Goal: Task Accomplishment & Management: Manage account settings

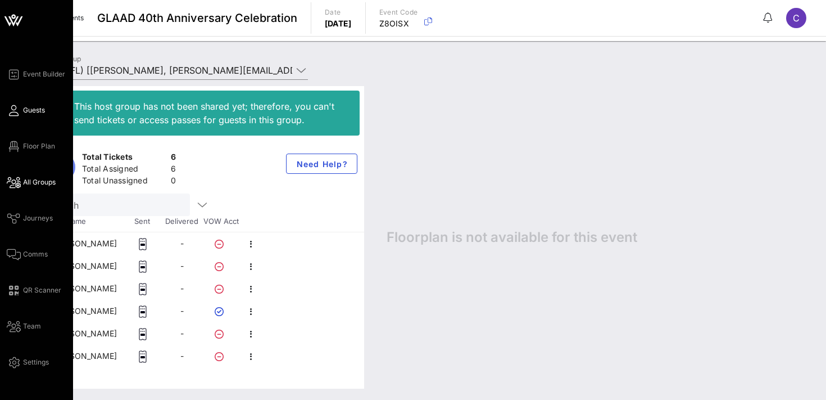
click at [30, 106] on span "Guests" at bounding box center [34, 110] width 22 height 10
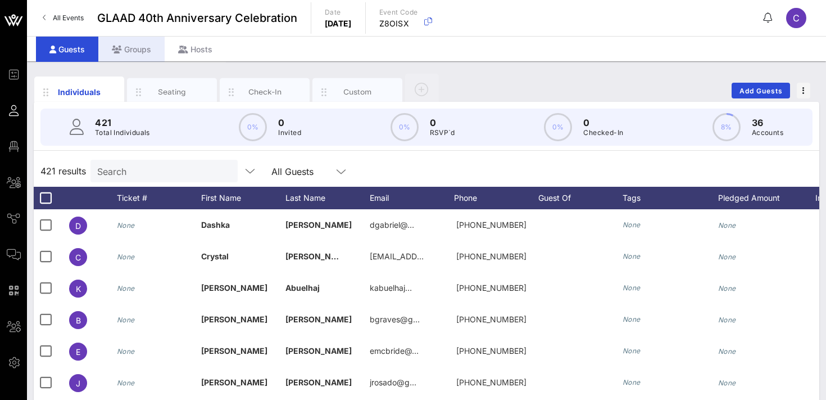
click at [141, 52] on div "Groups" at bounding box center [131, 49] width 66 height 25
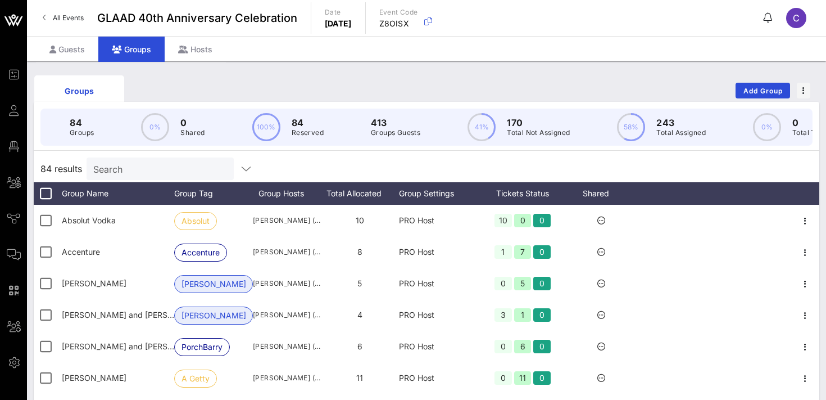
click at [159, 177] on div "Search" at bounding box center [159, 168] width 132 height 22
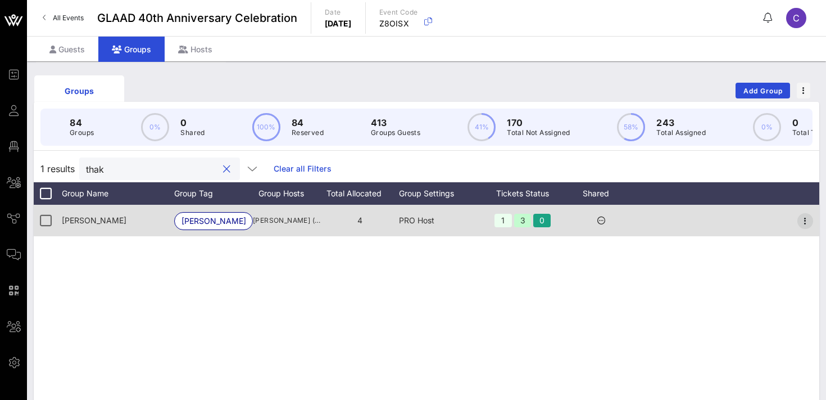
type input "thak"
click at [805, 218] on icon "button" at bounding box center [805, 220] width 13 height 13
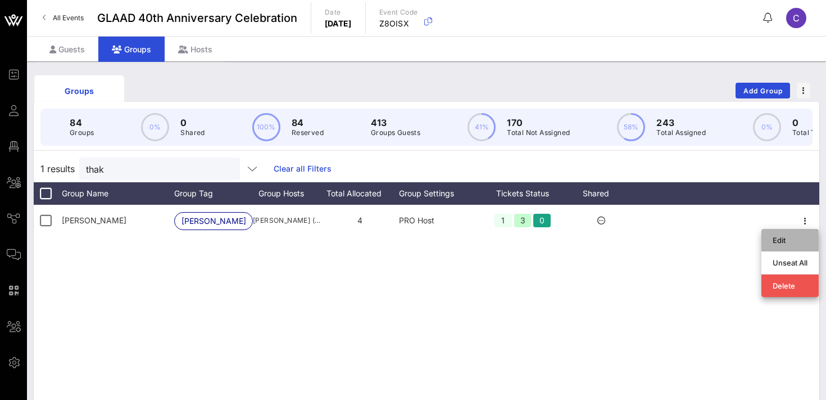
click at [793, 239] on div "Edit" at bounding box center [790, 240] width 35 height 9
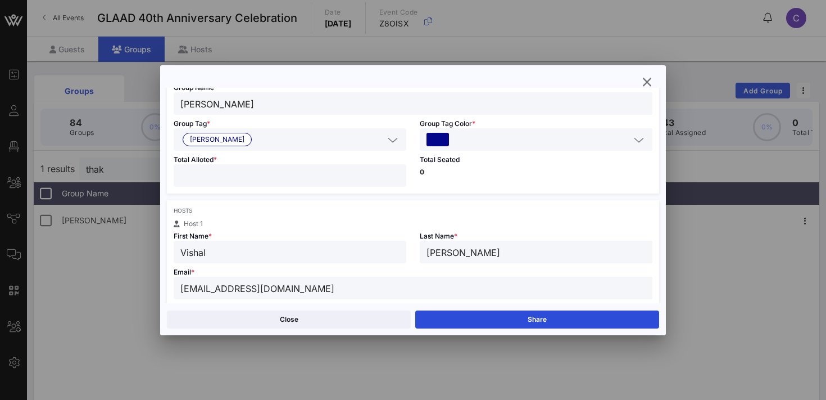
scroll to position [52, 0]
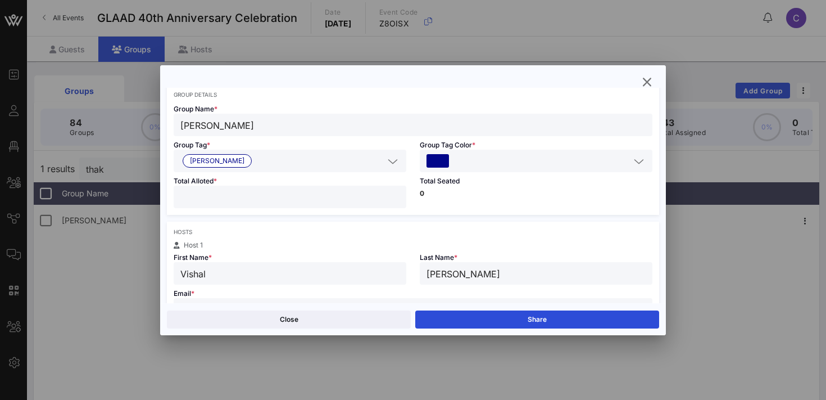
type input "*"
click at [396, 198] on input "*" at bounding box center [289, 196] width 219 height 15
click at [489, 323] on button "Save" at bounding box center [537, 319] width 244 height 18
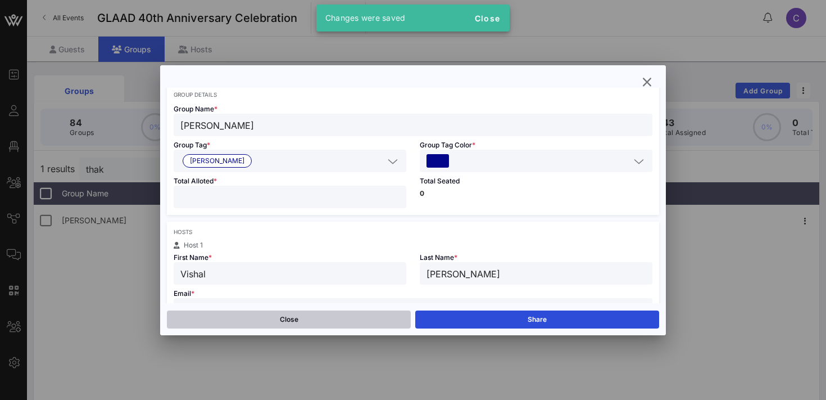
click at [337, 319] on button "Close" at bounding box center [289, 319] width 244 height 18
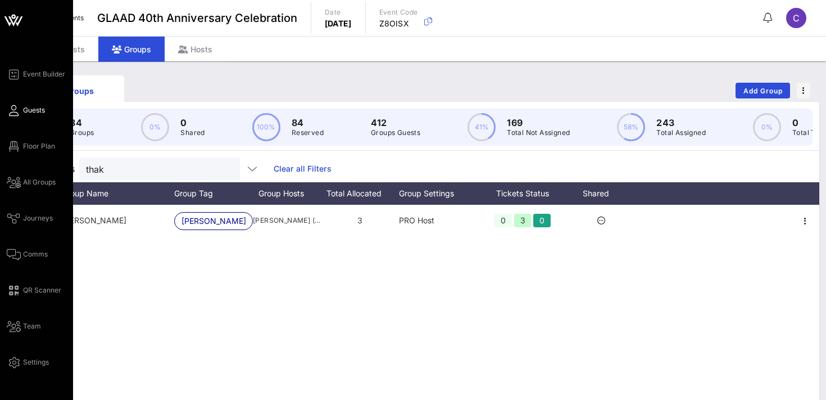
click at [30, 113] on span "Guests" at bounding box center [34, 110] width 22 height 10
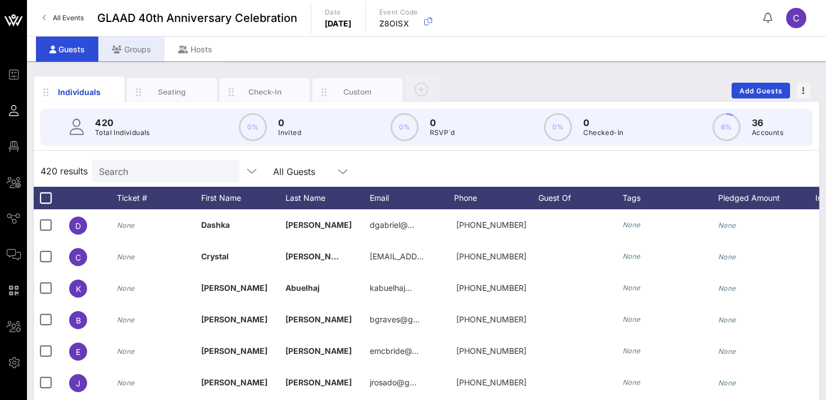
click at [144, 55] on div "Groups" at bounding box center [131, 49] width 66 height 25
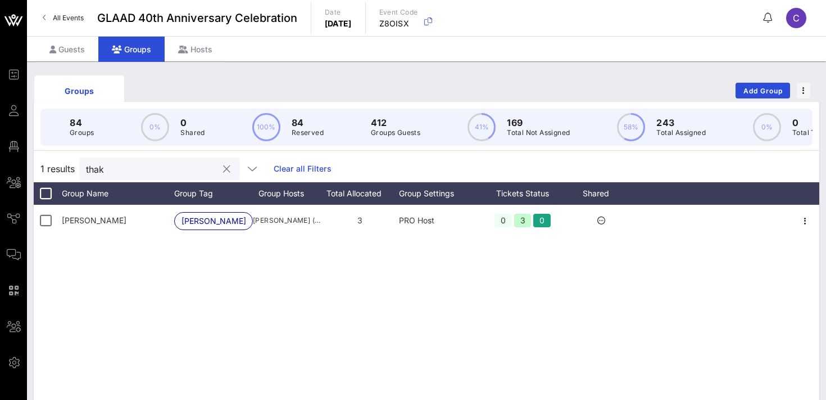
click at [223, 167] on button "clear icon" at bounding box center [226, 169] width 7 height 11
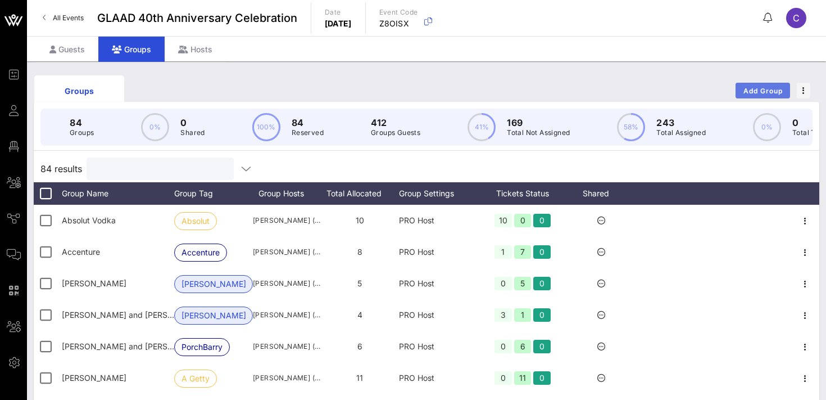
click at [754, 85] on button "Add Group" at bounding box center [763, 91] width 55 height 16
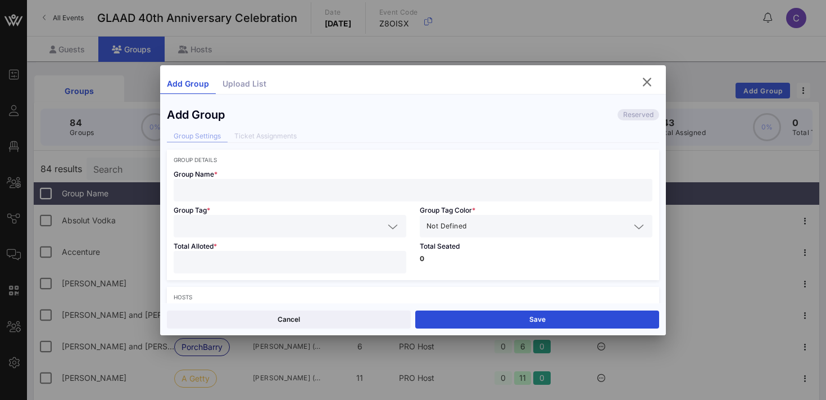
click at [286, 193] on input "text" at bounding box center [412, 190] width 465 height 15
type input "[PERSON_NAME]"
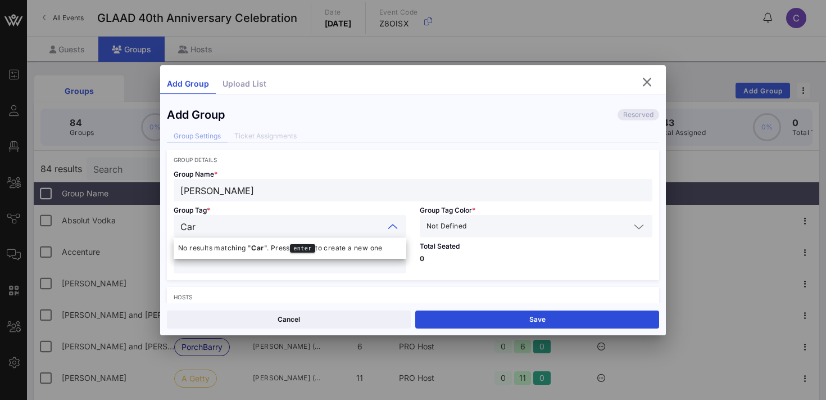
type input "[PERSON_NAME]"
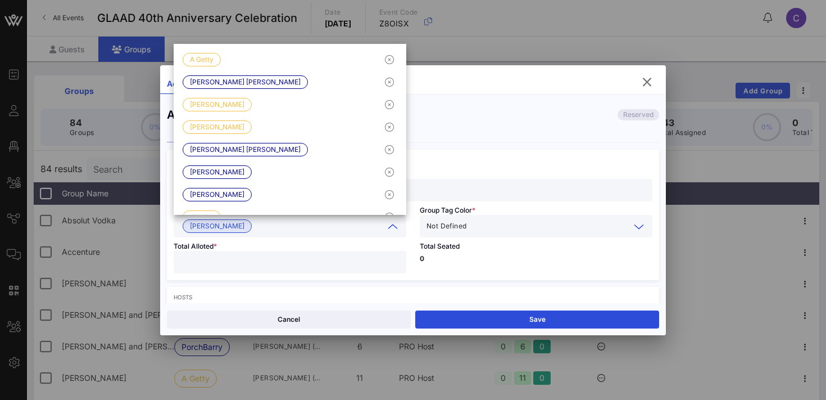
click at [506, 226] on input "text" at bounding box center [549, 226] width 161 height 15
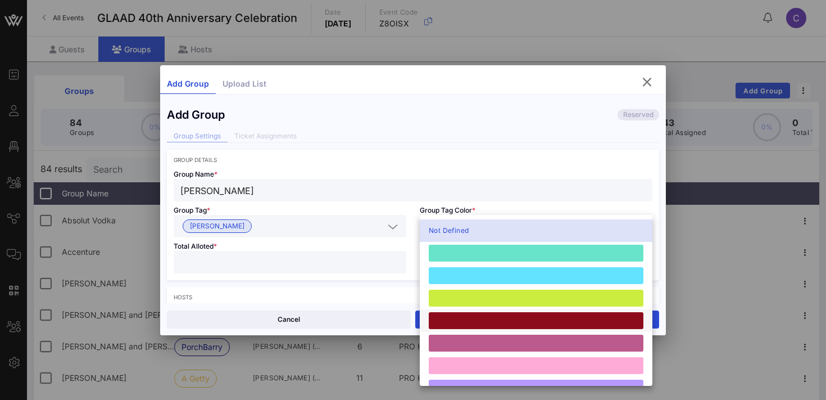
scroll to position [310, 0]
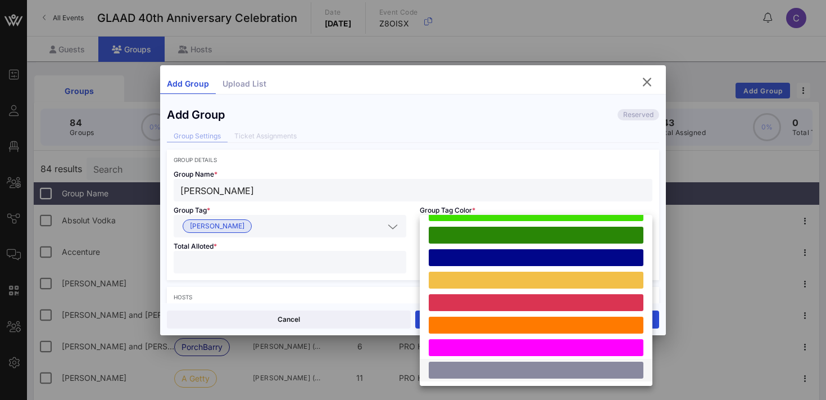
click at [483, 366] on div at bounding box center [536, 369] width 215 height 17
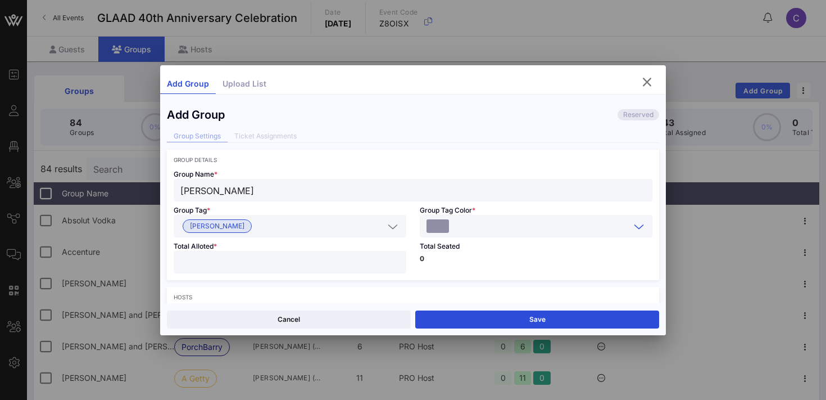
click at [301, 269] on div at bounding box center [289, 262] width 219 height 22
type input "*"
click at [470, 260] on p "0" at bounding box center [536, 258] width 233 height 7
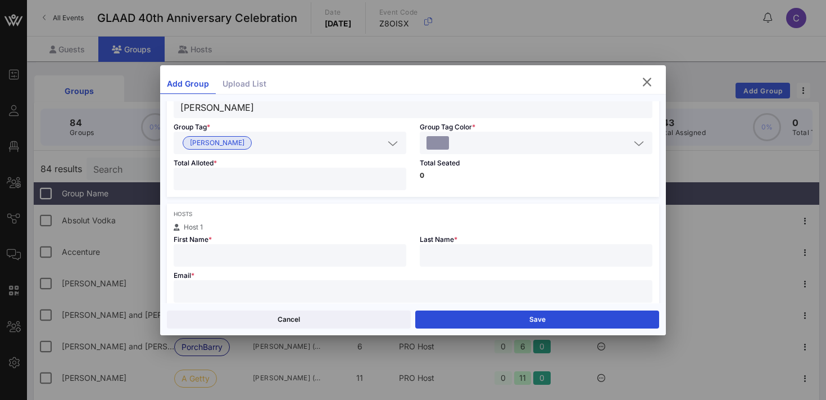
scroll to position [98, 0]
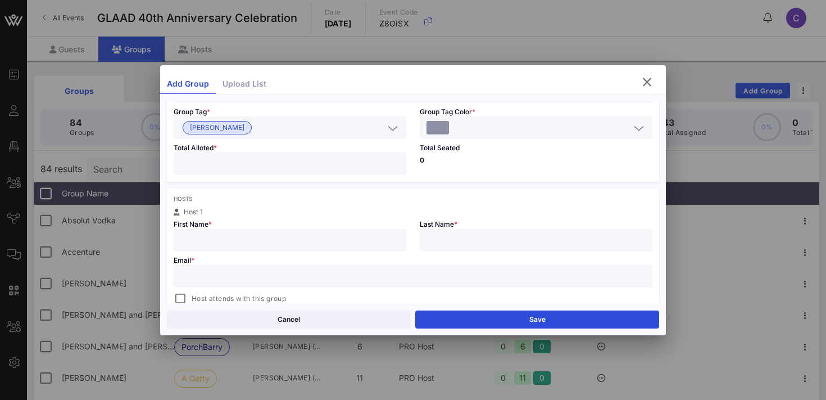
click at [346, 235] on input "text" at bounding box center [289, 240] width 219 height 15
type input "[PERSON_NAME]"
paste input "m@[DOMAIN_NAME]"
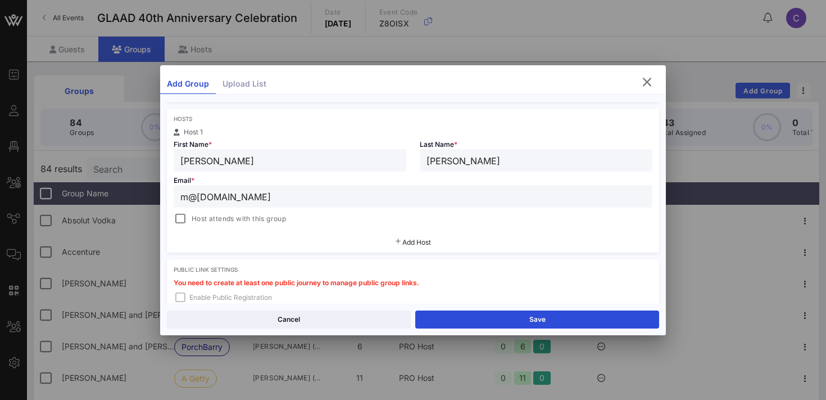
scroll to position [180, 0]
type input "m@[DOMAIN_NAME]"
click at [257, 215] on span "Host attends with this group" at bounding box center [239, 216] width 94 height 11
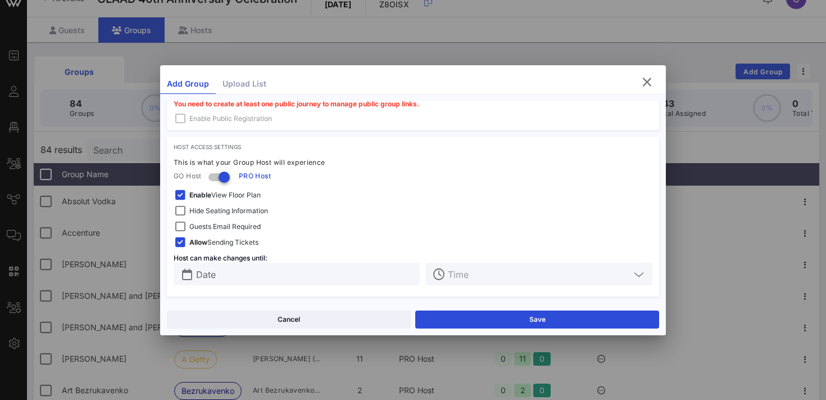
scroll to position [20, 0]
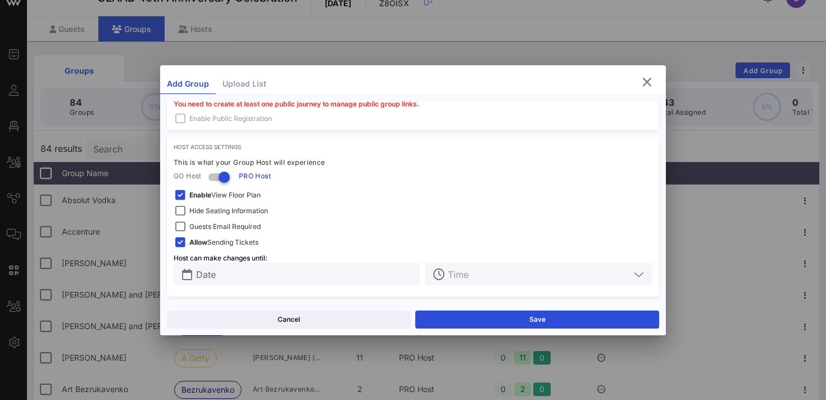
click at [246, 207] on span "Hide Seating Information" at bounding box center [228, 210] width 79 height 11
click at [241, 196] on span "Enable View Floor Plan" at bounding box center [224, 194] width 71 height 11
click at [232, 226] on span "Guests Email Required" at bounding box center [224, 226] width 71 height 11
click at [246, 273] on input "text" at bounding box center [304, 273] width 217 height 15
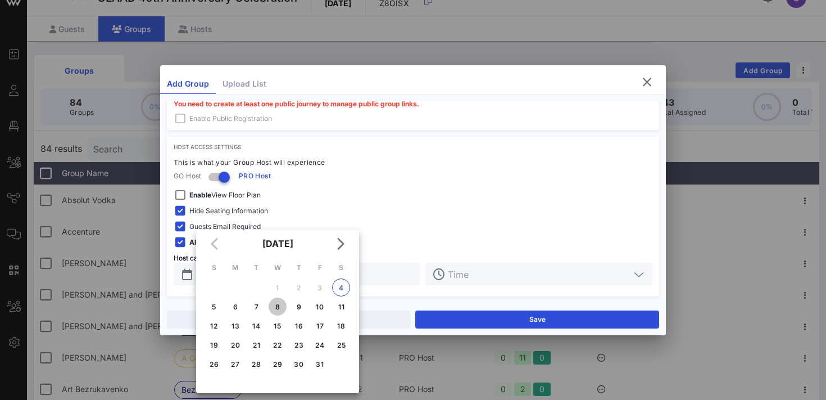
click at [277, 306] on div "8" at bounding box center [278, 306] width 18 height 8
type input "[DATE]"
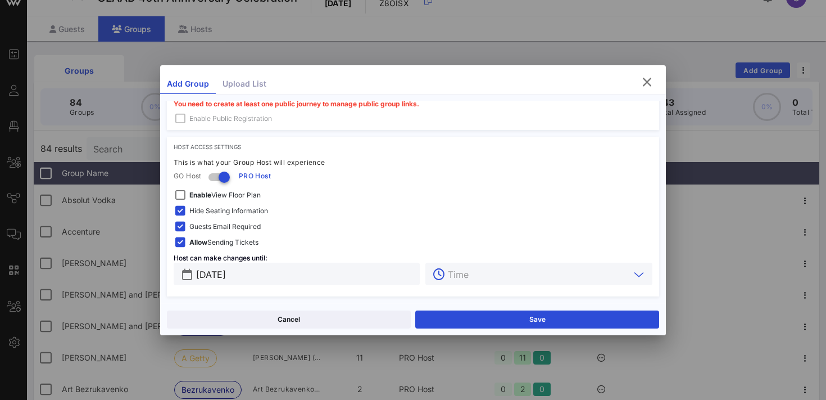
click at [476, 271] on input "text" at bounding box center [539, 273] width 182 height 15
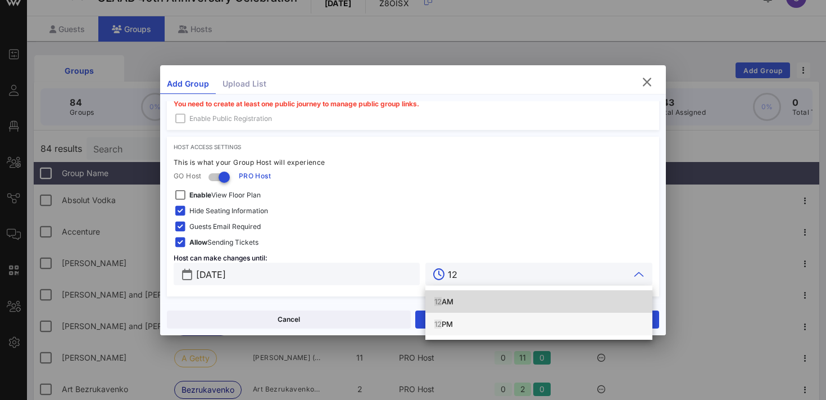
click at [454, 324] on div "12 PM" at bounding box center [538, 323] width 209 height 9
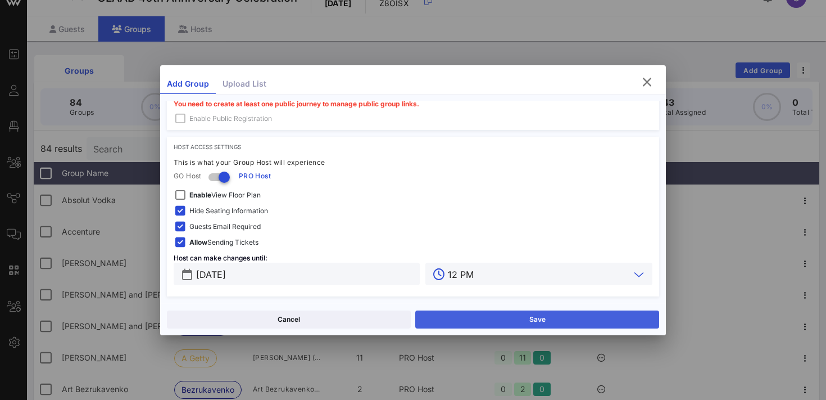
type input "12 PM"
click at [464, 320] on button "Save" at bounding box center [537, 319] width 244 height 18
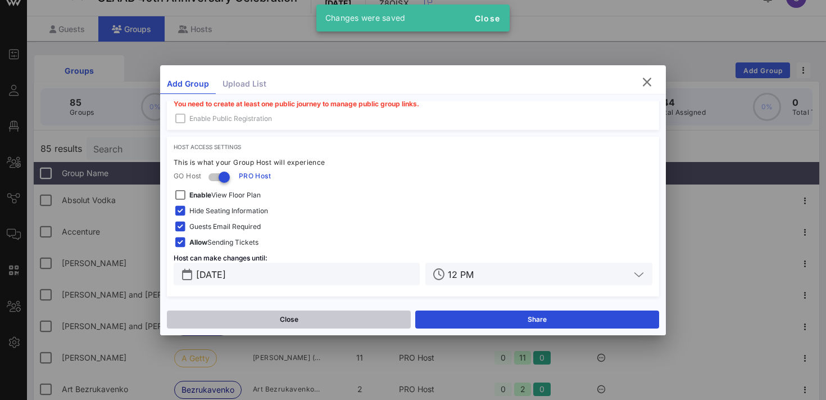
click at [348, 323] on button "Close" at bounding box center [289, 319] width 244 height 18
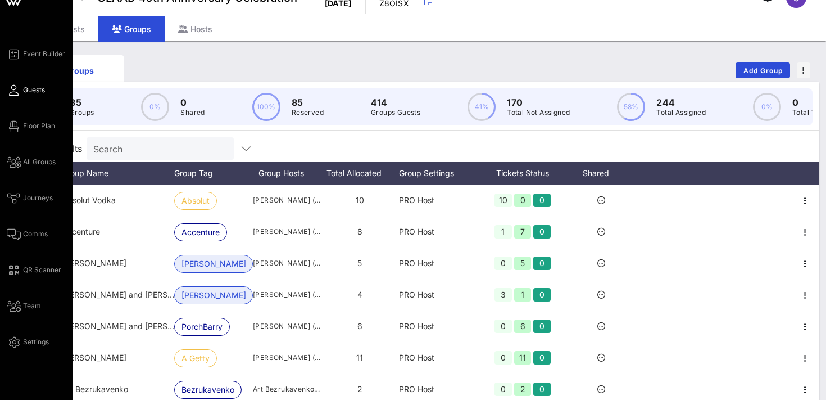
click at [38, 94] on span "Guests" at bounding box center [34, 90] width 22 height 10
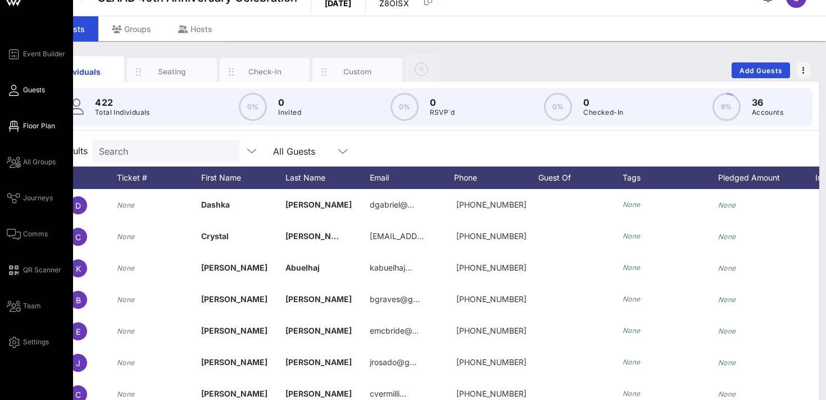
click at [45, 125] on span "Floor Plan" at bounding box center [39, 126] width 32 height 10
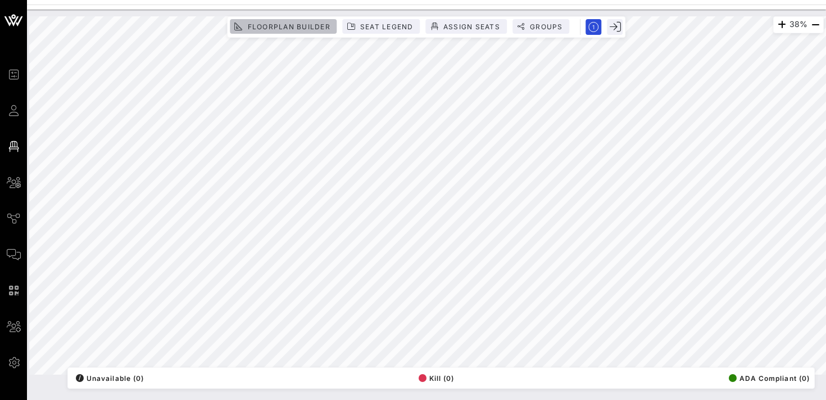
click at [310, 26] on span "Floorplan Builder" at bounding box center [288, 26] width 83 height 8
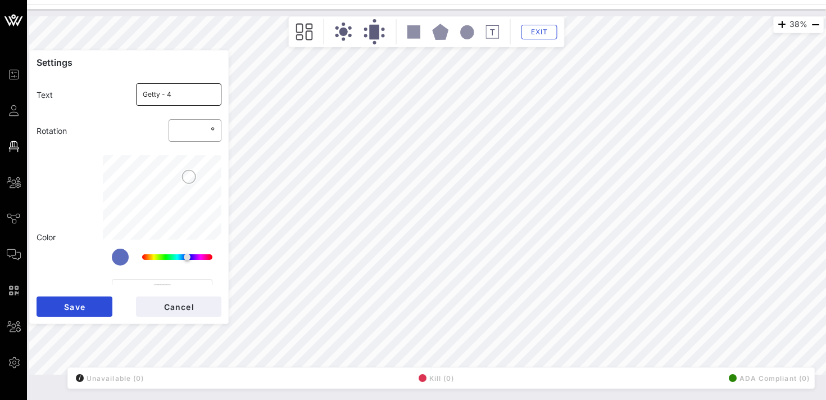
click at [190, 98] on input "Getty - 4" at bounding box center [179, 94] width 73 height 18
type input "Getty - 1"
click at [77, 309] on span "Save" at bounding box center [75, 307] width 22 height 10
click at [191, 93] on input "Hyundai - 5" at bounding box center [179, 94] width 73 height 18
type input "Hyundai - 3"
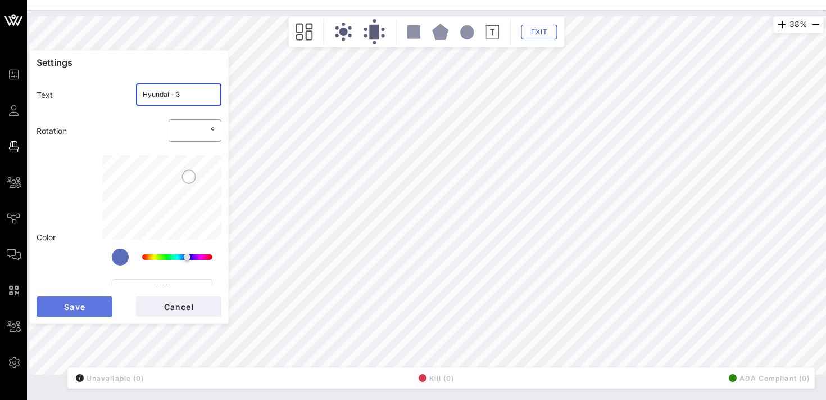
click at [74, 296] on button "Save" at bounding box center [75, 306] width 76 height 20
click at [187, 93] on input "[PERSON_NAME] - 6" at bounding box center [179, 94] width 73 height 18
type input "[PERSON_NAME] - 4"
click at [78, 305] on span "Save" at bounding box center [75, 307] width 22 height 10
click at [187, 93] on input "Absolut - 3" at bounding box center [179, 94] width 73 height 18
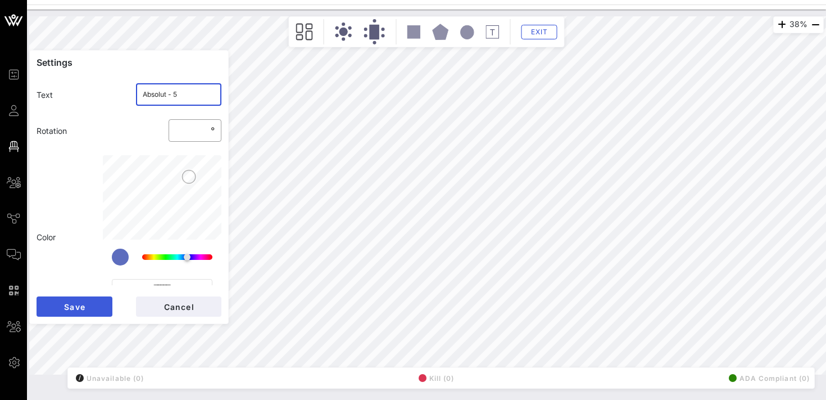
type input "Absolut - 5"
click at [75, 302] on span "Save" at bounding box center [75, 307] width 22 height 10
click at [178, 95] on input "Gilead 1" at bounding box center [179, 94] width 73 height 18
type input "Gilead - 6"
click at [62, 304] on button "Save" at bounding box center [75, 306] width 76 height 20
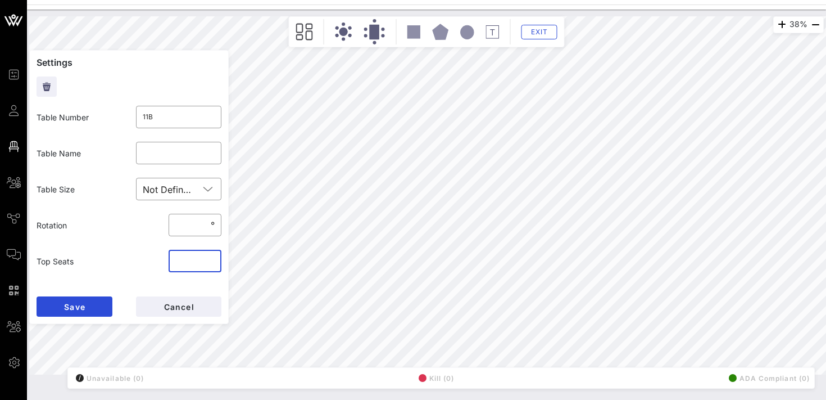
type input "*"
click at [207, 257] on input "*" at bounding box center [194, 261] width 39 height 18
click at [80, 306] on span "Save" at bounding box center [75, 307] width 22 height 10
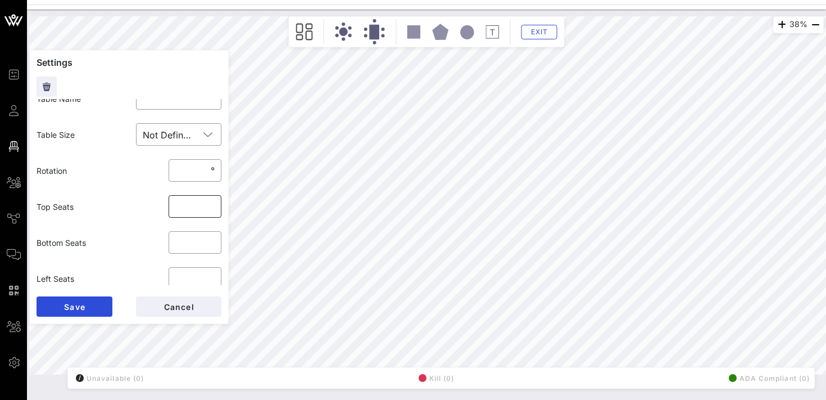
scroll to position [56, 0]
click at [183, 243] on input "*" at bounding box center [194, 241] width 39 height 18
type input "*"
click at [82, 304] on span "Save" at bounding box center [75, 307] width 22 height 10
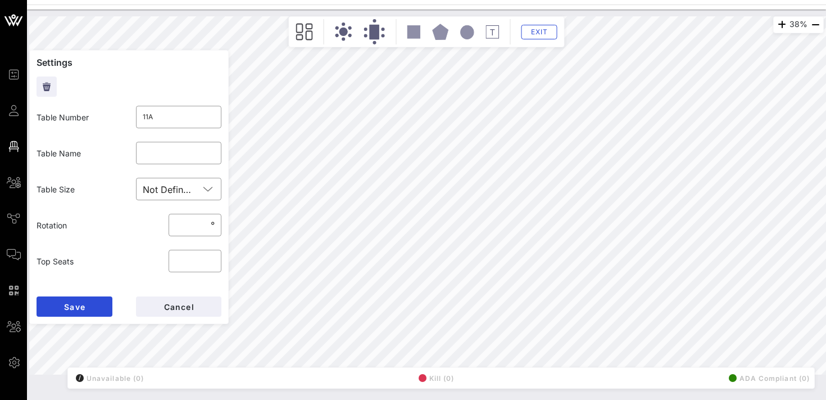
type input "12B"
type input "***"
type input "*"
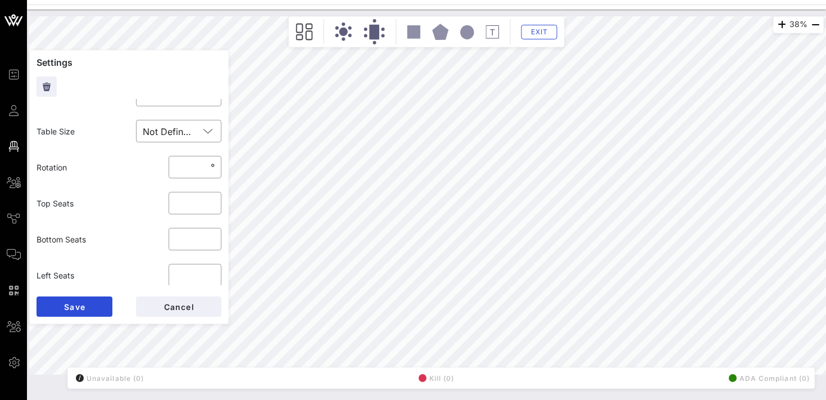
scroll to position [73, 0]
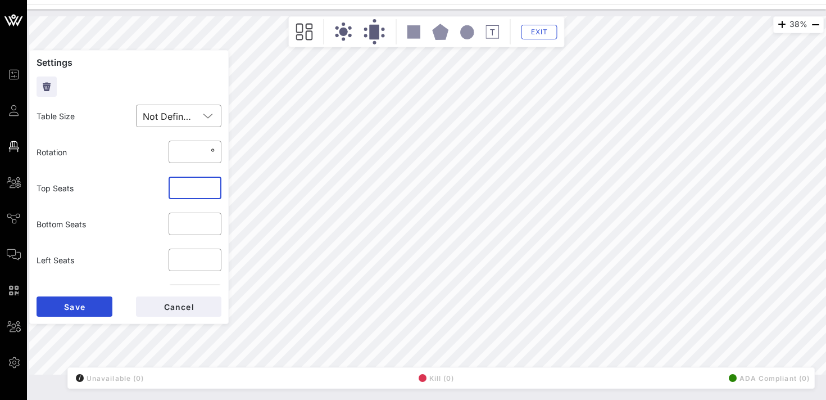
click at [193, 187] on input "*" at bounding box center [194, 188] width 39 height 18
type input "*"
click at [101, 304] on button "Save" at bounding box center [75, 306] width 76 height 20
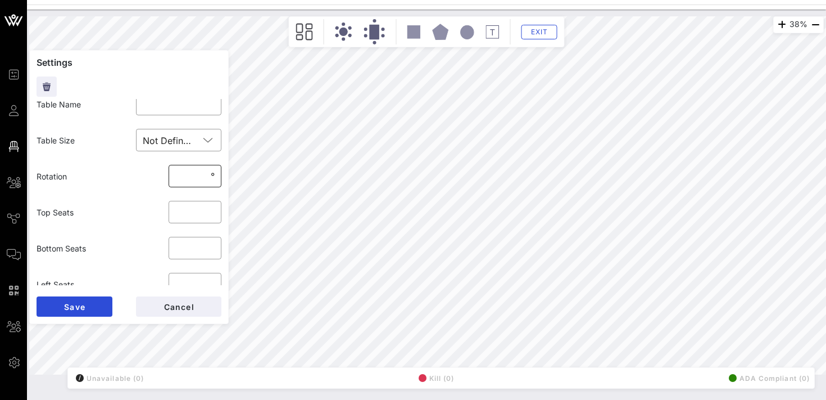
scroll to position [75, 0]
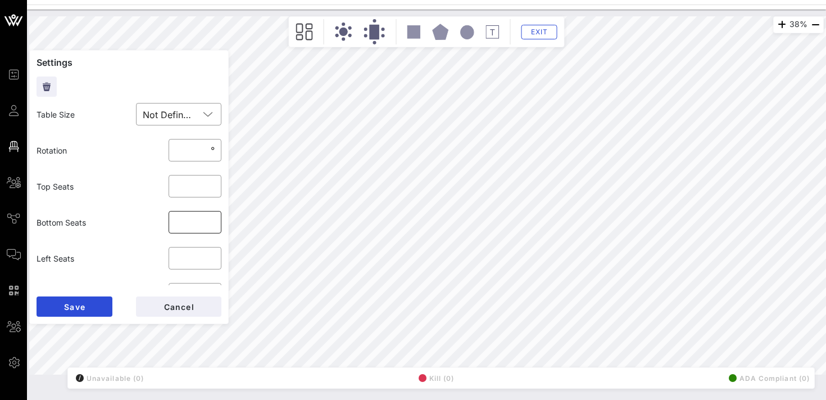
click at [183, 221] on input "*" at bounding box center [194, 222] width 39 height 18
type input "*"
click at [211, 219] on input "*" at bounding box center [194, 222] width 39 height 18
click at [79, 305] on span "Save" at bounding box center [75, 307] width 22 height 10
type input "2B"
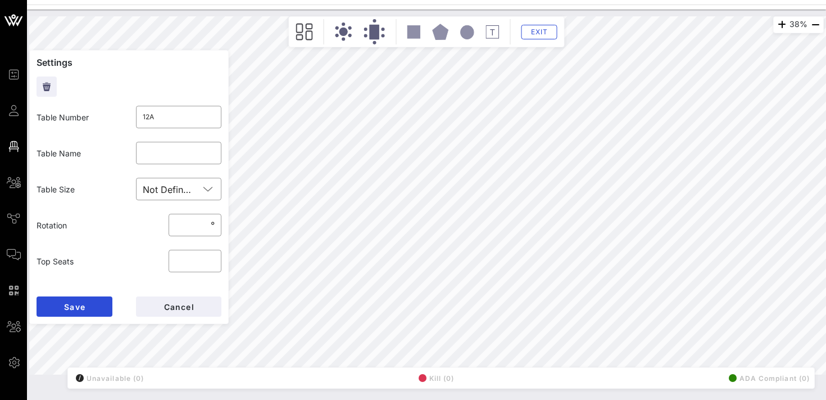
type input "**"
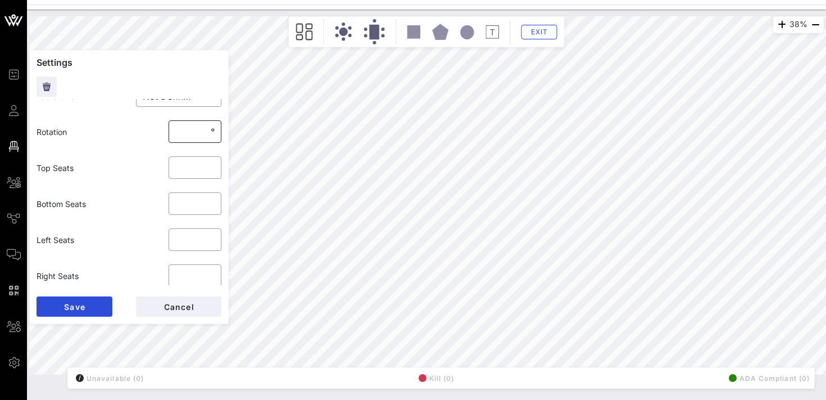
scroll to position [96, 0]
type input "*"
click at [210, 200] on input "*" at bounding box center [194, 201] width 39 height 18
click at [84, 306] on span "Save" at bounding box center [75, 307] width 22 height 10
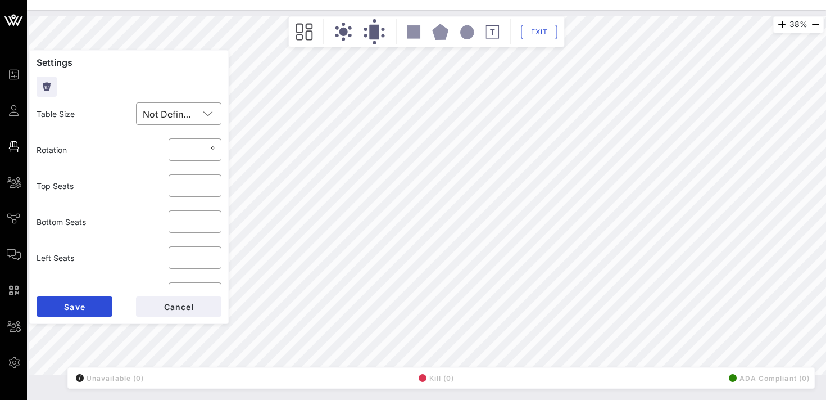
scroll to position [77, 0]
type input "*"
click at [209, 218] on input "*" at bounding box center [194, 220] width 39 height 18
click at [94, 301] on button "Save" at bounding box center [75, 306] width 76 height 20
type input "3B"
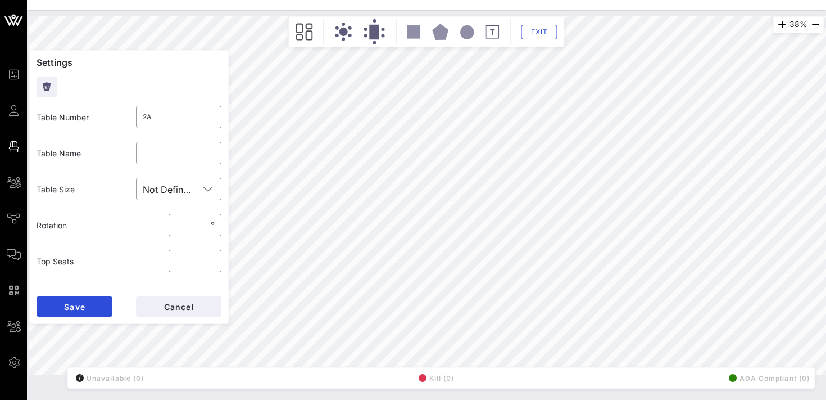
type input "***"
type input "*"
type input "3A"
type input "**"
type input "*"
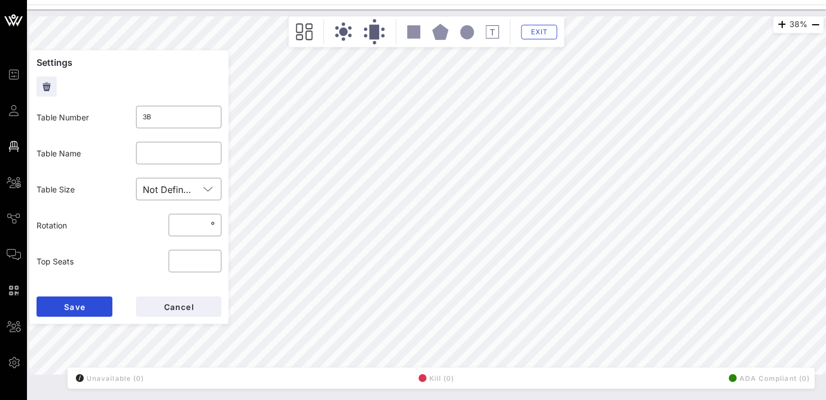
type input "*"
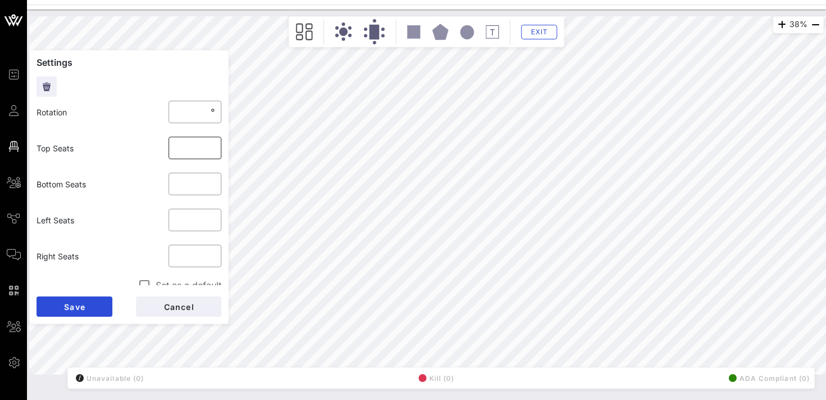
type input "*"
click at [208, 146] on input "*" at bounding box center [194, 148] width 39 height 18
click at [88, 306] on button "Save" at bounding box center [75, 306] width 76 height 20
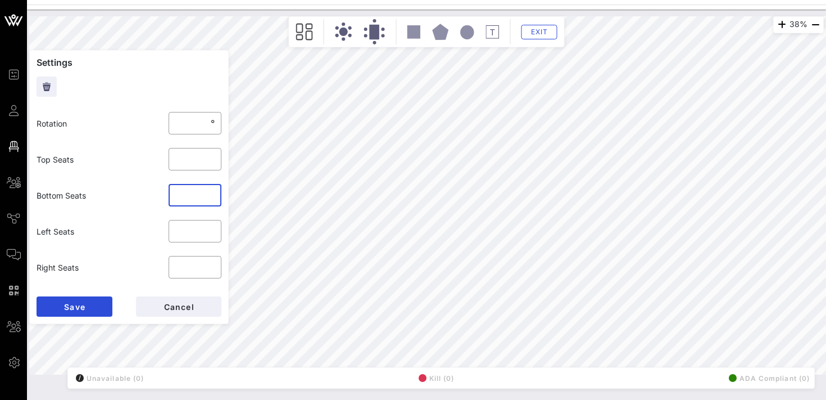
type input "*"
click at [209, 192] on input "*" at bounding box center [194, 195] width 39 height 18
click at [74, 307] on span "Save" at bounding box center [75, 307] width 22 height 10
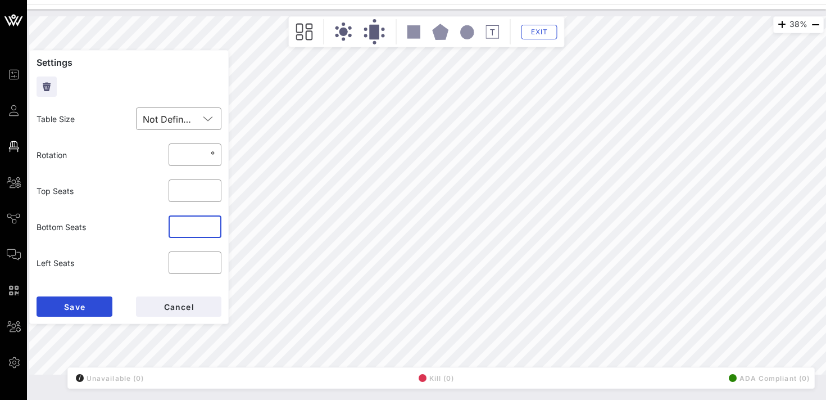
type input "*"
click at [210, 224] on input "*" at bounding box center [194, 227] width 39 height 18
click at [94, 304] on button "Save" at bounding box center [75, 306] width 76 height 20
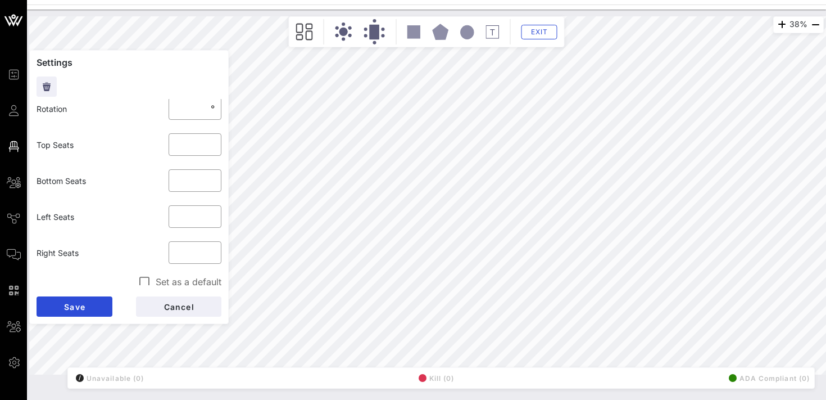
scroll to position [102, 0]
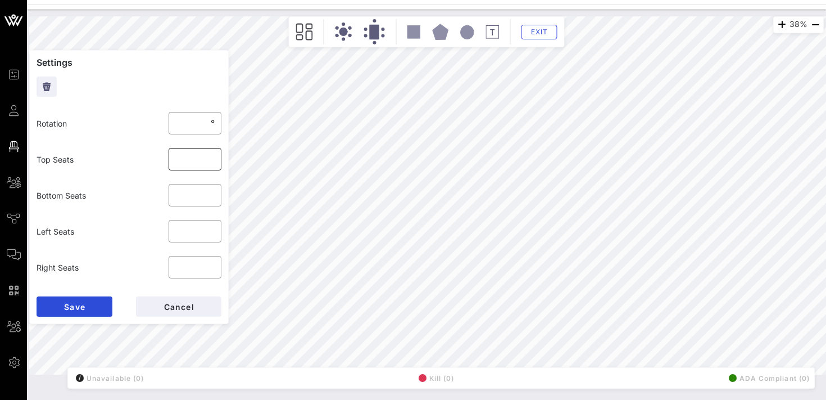
type input "*"
click at [210, 156] on input "*" at bounding box center [194, 159] width 39 height 18
click at [85, 304] on button "Save" at bounding box center [75, 306] width 76 height 20
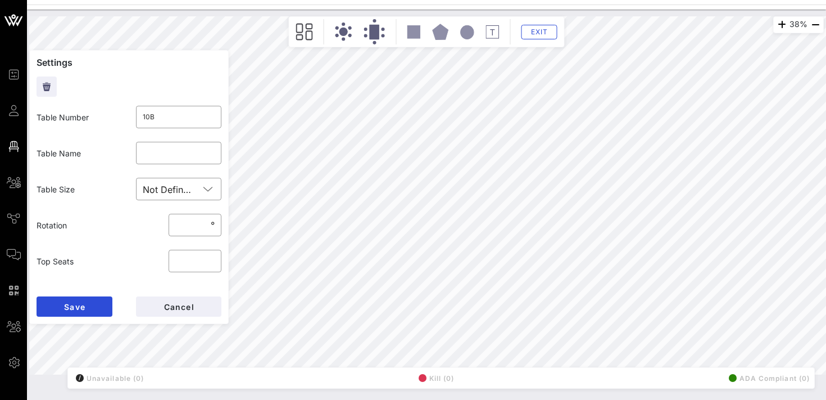
type input "9A"
type input "**"
type input "*"
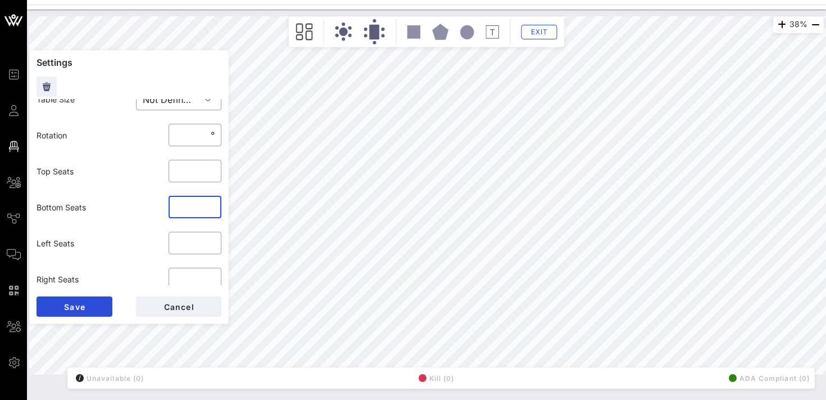
type input "*"
click at [210, 203] on input "*" at bounding box center [194, 207] width 39 height 18
click at [75, 302] on span "Save" at bounding box center [75, 307] width 22 height 10
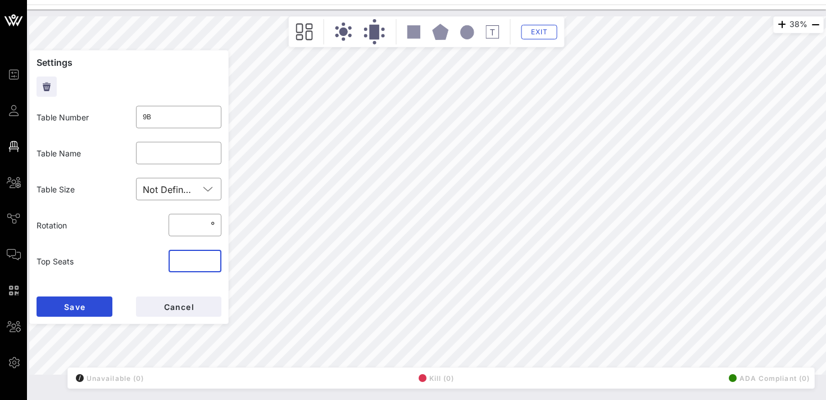
type input "*"
click at [210, 256] on input "*" at bounding box center [194, 261] width 39 height 18
click at [81, 310] on span "Save" at bounding box center [75, 307] width 22 height 10
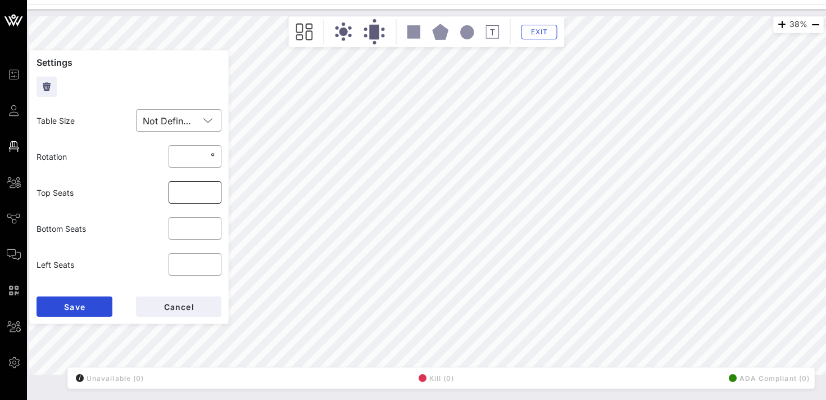
scroll to position [95, 0]
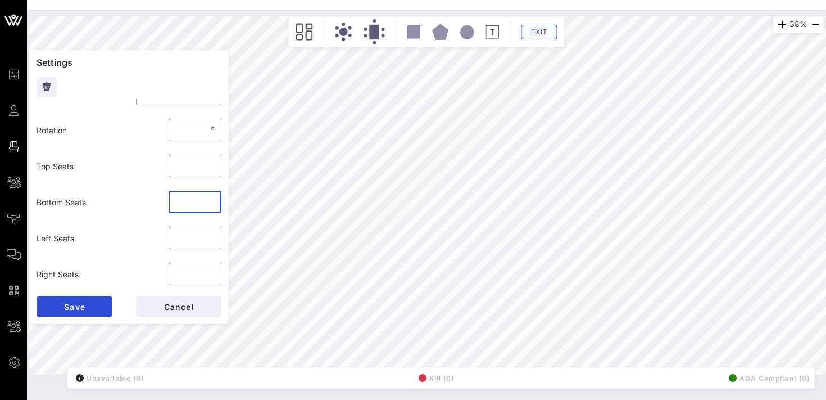
type input "*"
click at [209, 200] on input "*" at bounding box center [194, 202] width 39 height 18
click at [83, 301] on button "Save" at bounding box center [75, 306] width 76 height 20
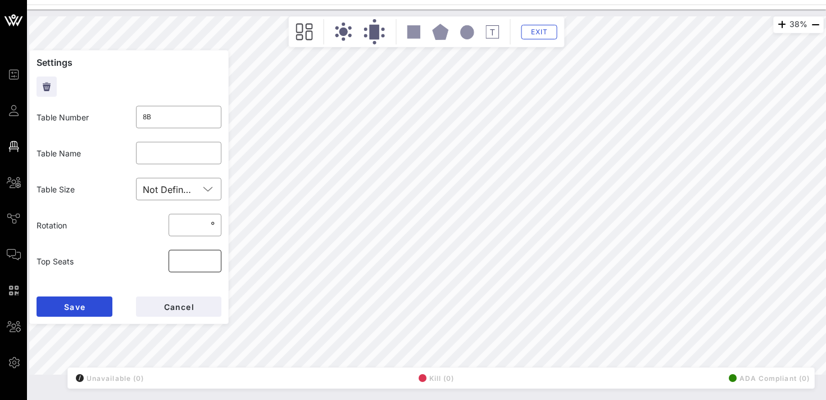
type input "*"
click at [211, 258] on input "*" at bounding box center [194, 261] width 39 height 18
click at [74, 302] on span "Save" at bounding box center [75, 307] width 22 height 10
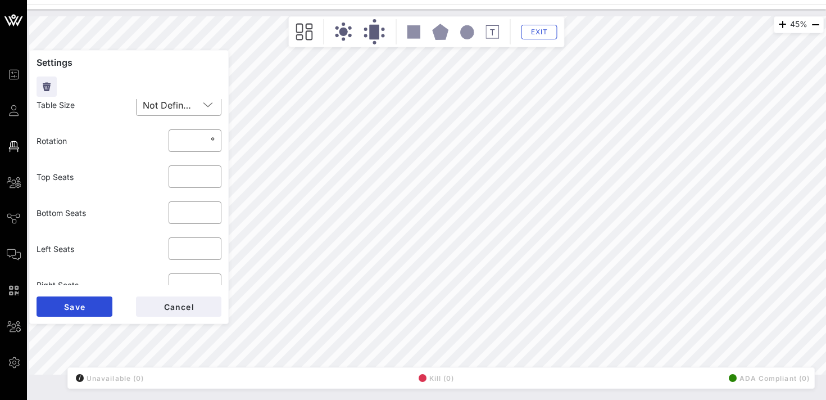
scroll to position [86, 0]
type input "*"
click at [209, 208] on input "*" at bounding box center [194, 211] width 39 height 18
click at [80, 306] on span "Save" at bounding box center [75, 307] width 22 height 10
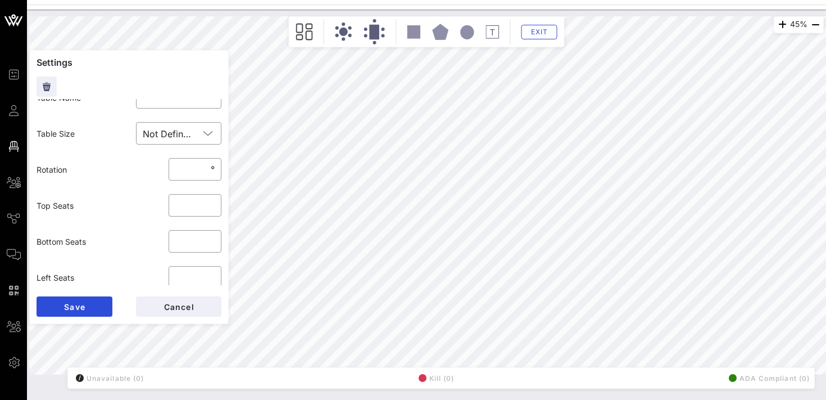
scroll to position [66, 0]
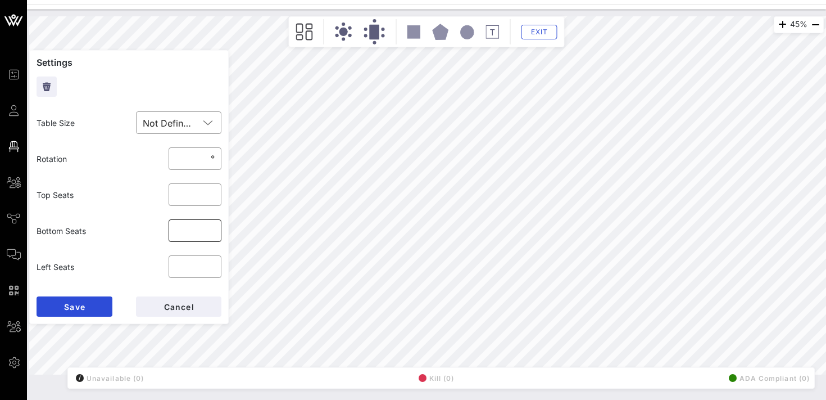
type input "*"
click at [207, 228] on input "*" at bounding box center [194, 230] width 39 height 18
click at [78, 306] on span "Save" at bounding box center [75, 307] width 22 height 10
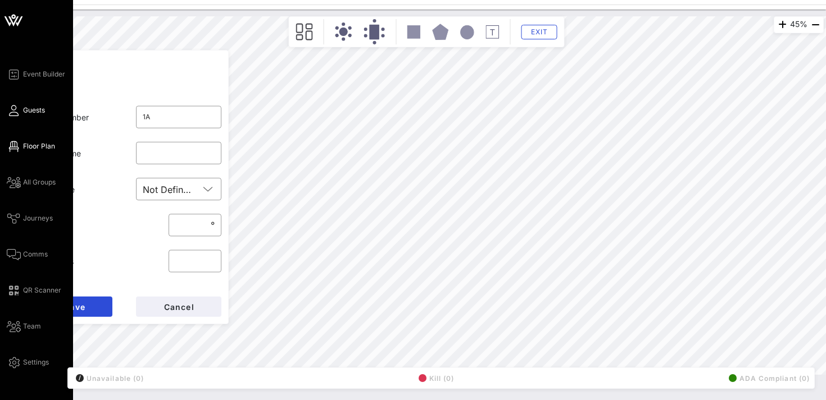
click at [36, 111] on span "Guests" at bounding box center [34, 110] width 22 height 10
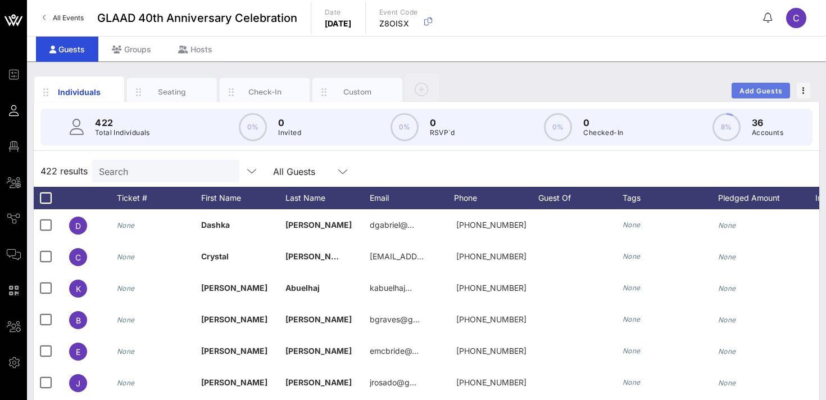
click at [773, 88] on span "Add Guests" at bounding box center [761, 91] width 44 height 8
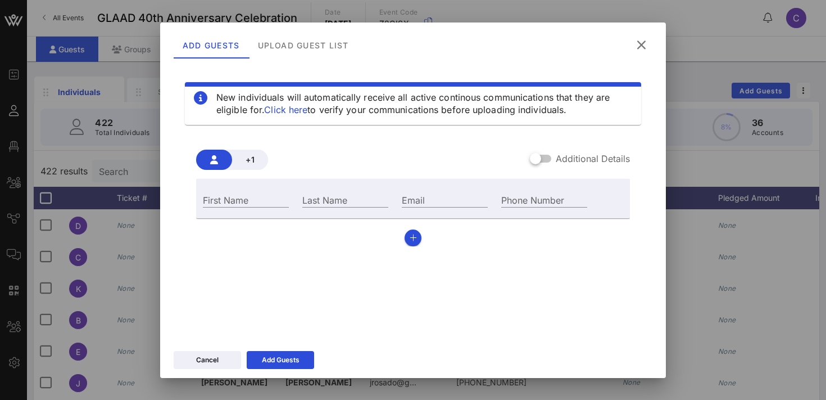
click at [642, 46] on icon at bounding box center [641, 45] width 20 height 20
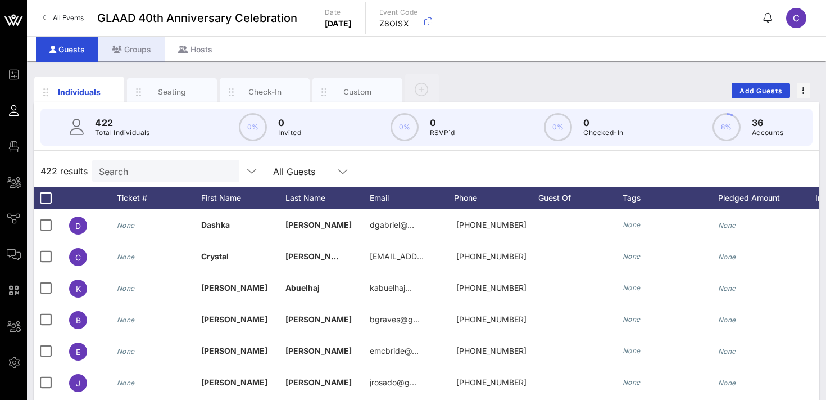
click at [138, 51] on div "Groups" at bounding box center [131, 49] width 66 height 25
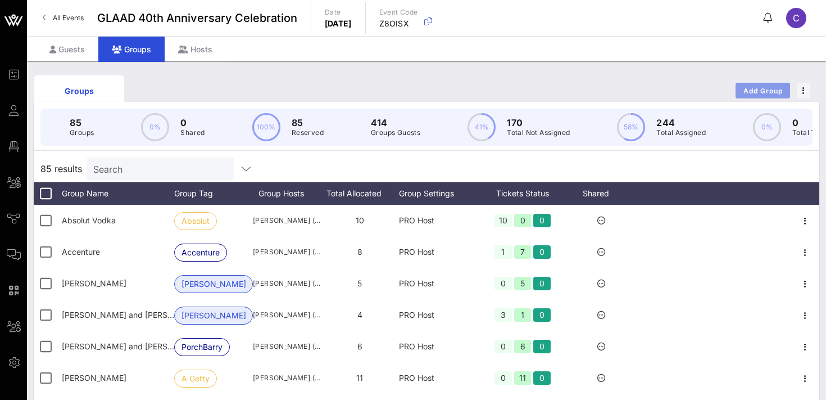
click at [743, 91] on span "Add Group" at bounding box center [763, 91] width 40 height 8
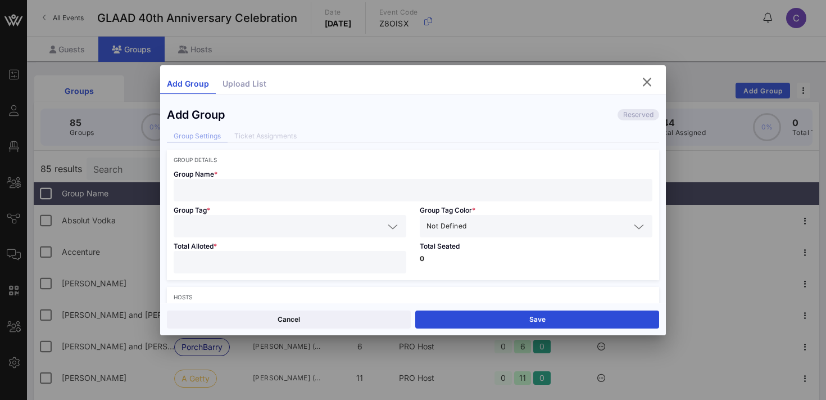
click at [269, 189] on input "text" at bounding box center [412, 190] width 465 height 15
type input "Volunteers"
click at [262, 223] on input "text" at bounding box center [281, 226] width 203 height 15
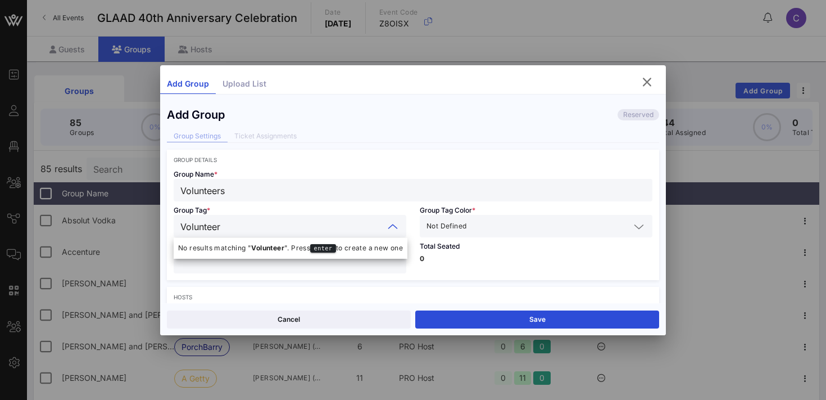
type input "Volunteers"
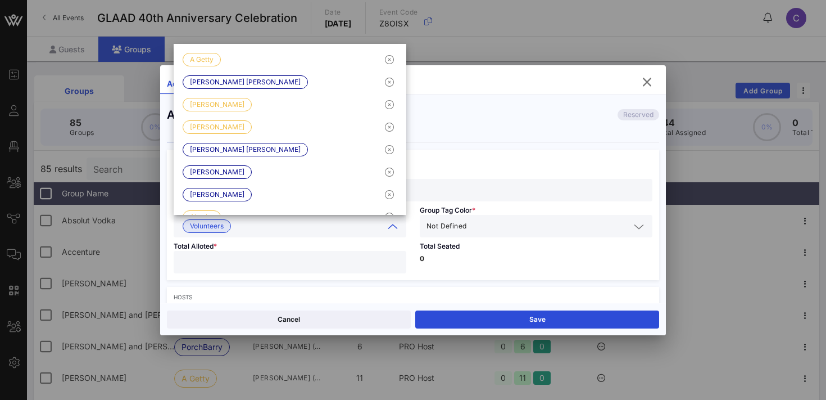
click at [514, 224] on input "text" at bounding box center [549, 226] width 161 height 15
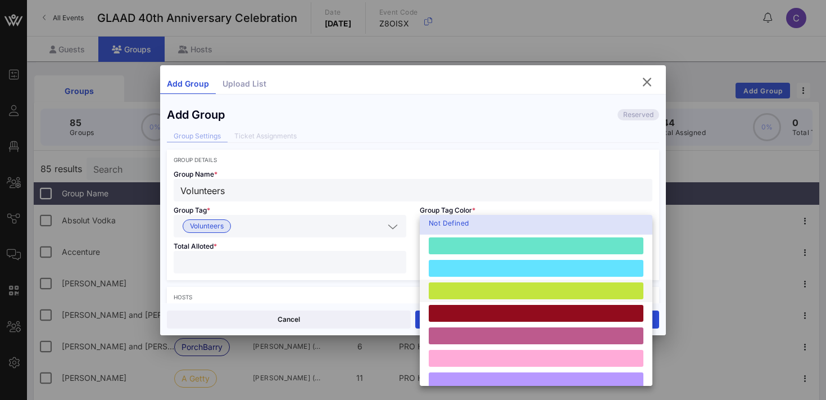
scroll to position [8, 0]
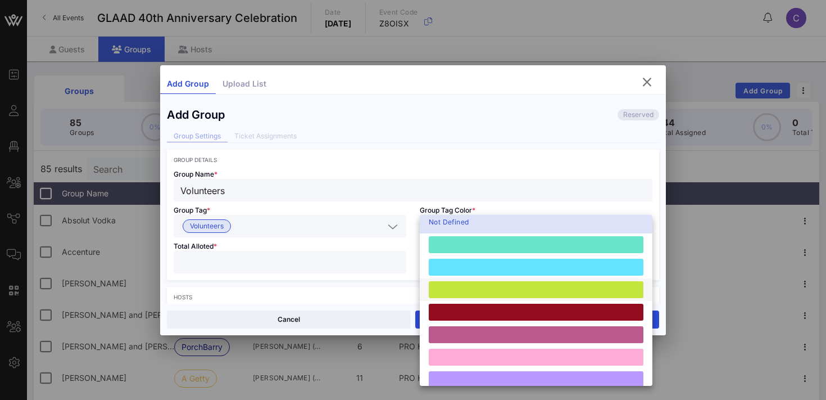
click at [513, 291] on div at bounding box center [536, 289] width 215 height 17
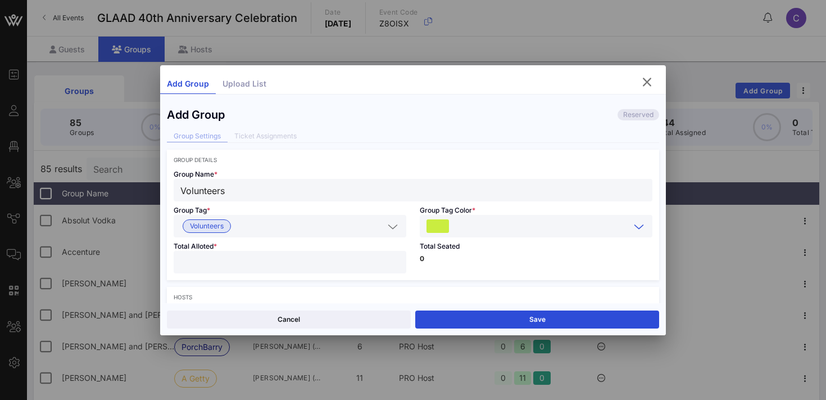
click at [255, 263] on input "number" at bounding box center [289, 262] width 219 height 15
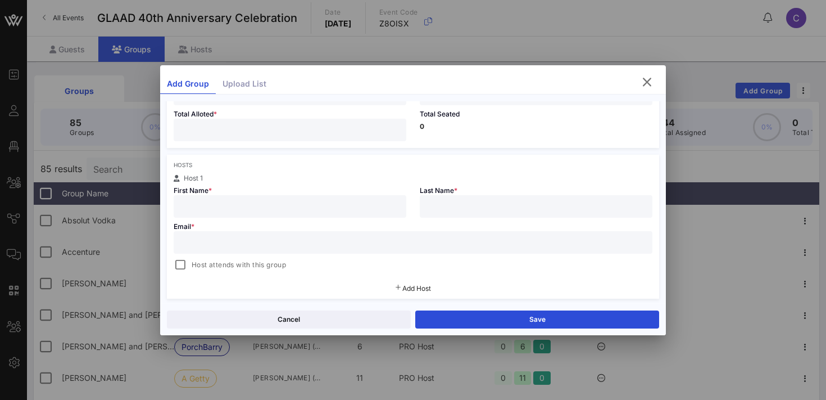
scroll to position [143, 0]
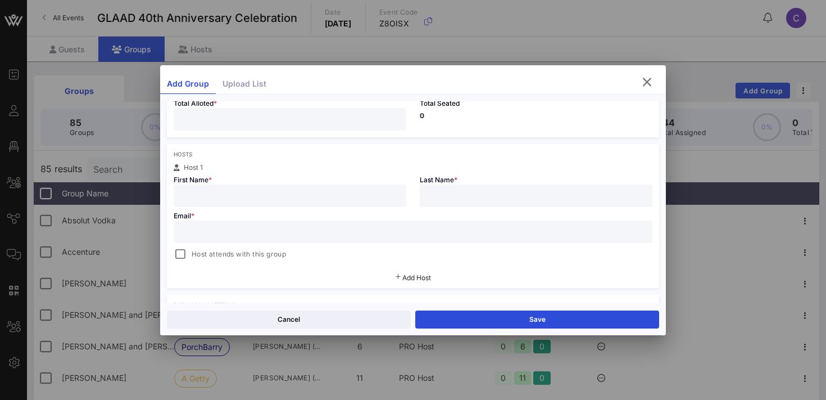
type input "**"
click at [237, 193] on input "text" at bounding box center [289, 195] width 219 height 15
type input "Crystal"
type input "[PERSON_NAME]"
type input "charrell@glaad,org"
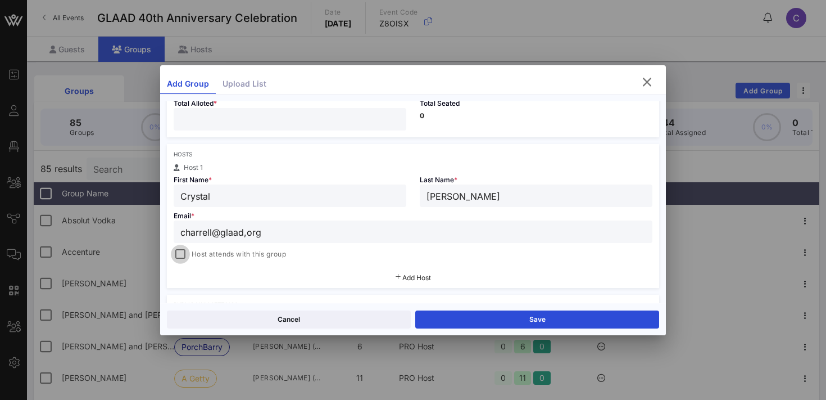
click at [178, 253] on div at bounding box center [181, 254] width 16 height 16
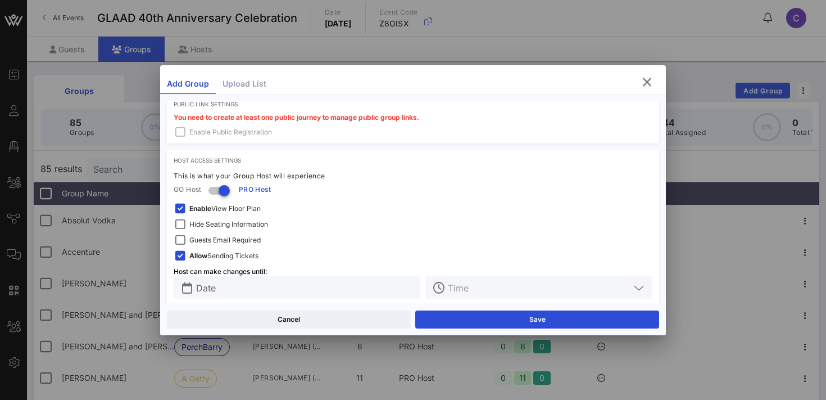
scroll to position [357, 0]
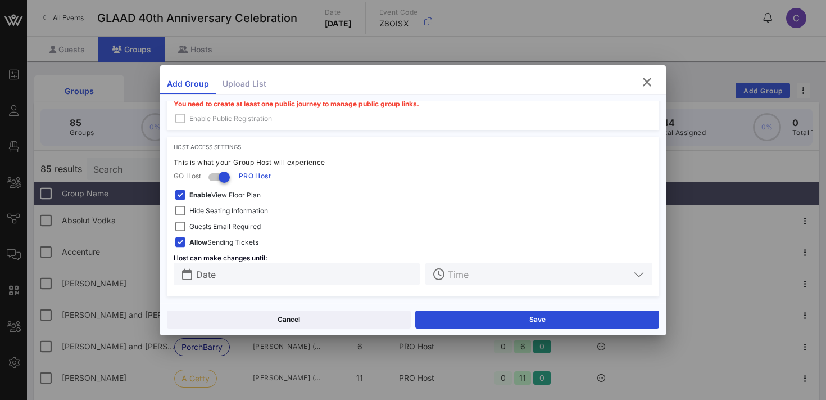
click at [243, 214] on span "Hide Seating Information" at bounding box center [228, 210] width 79 height 11
click at [237, 188] on div "Enable View Floor Plan" at bounding box center [217, 194] width 87 height 13
click at [228, 228] on span "Guests Email Required" at bounding box center [224, 226] width 71 height 11
click at [236, 274] on input "text" at bounding box center [304, 273] width 217 height 15
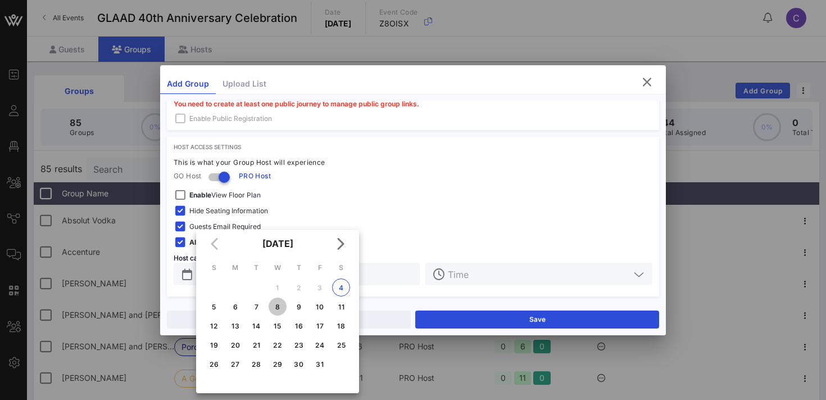
click at [278, 308] on div "8" at bounding box center [278, 306] width 18 height 8
type input "[DATE]"
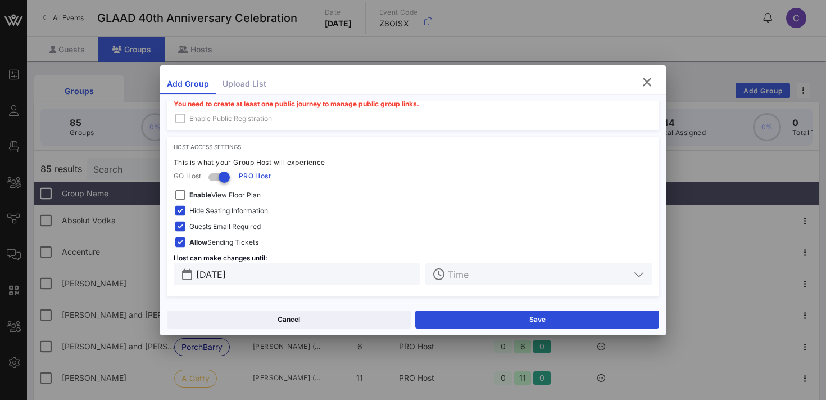
click at [473, 272] on input "text" at bounding box center [539, 273] width 182 height 15
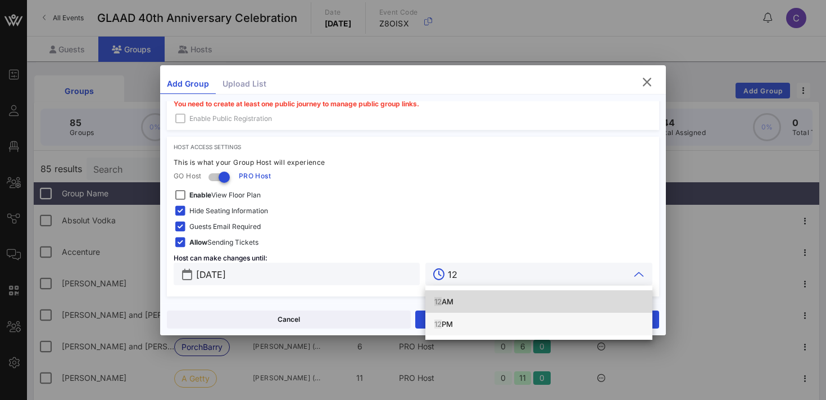
click at [443, 324] on div "12 PM" at bounding box center [538, 323] width 209 height 9
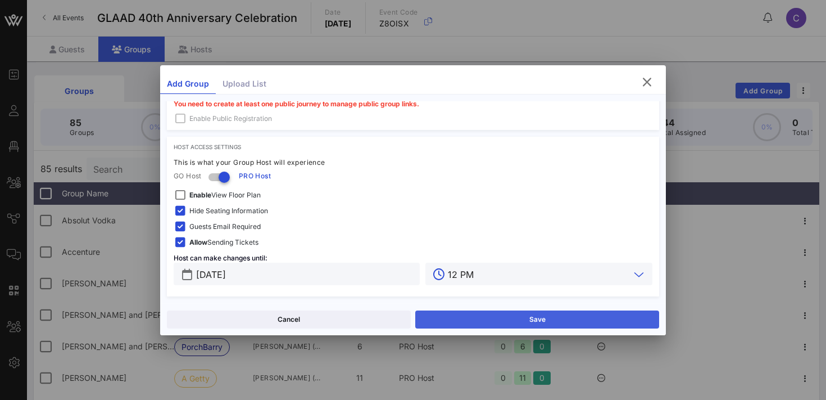
type input "12 PM"
click at [474, 319] on button "Save" at bounding box center [537, 319] width 244 height 18
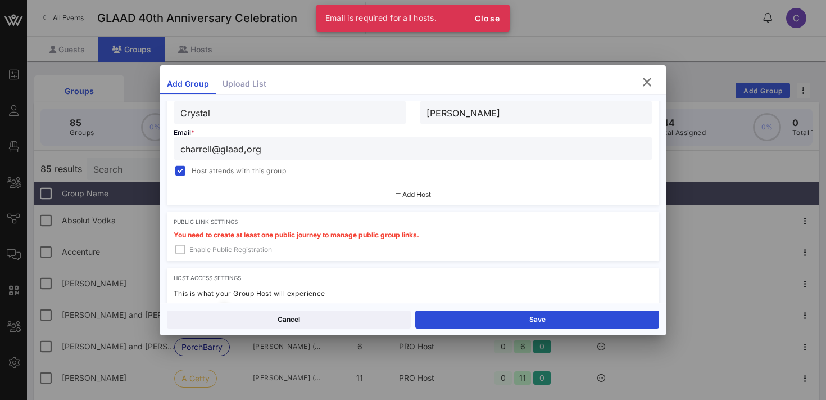
scroll to position [206, 0]
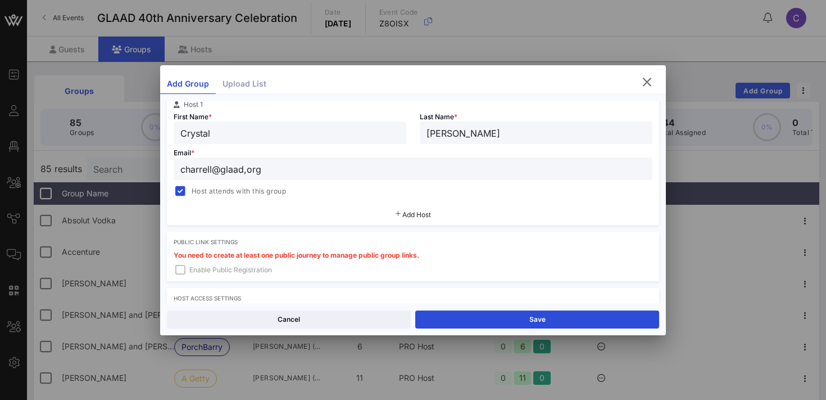
click at [247, 172] on input "charrell@glaad,org" at bounding box center [412, 168] width 465 height 15
type input "charrell@glaadorg"
type input "Crystal"
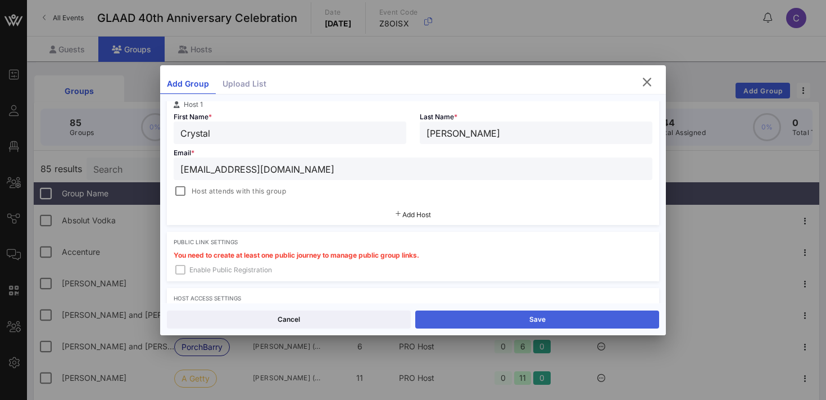
type input "[EMAIL_ADDRESS][DOMAIN_NAME]"
click at [483, 314] on button "Save" at bounding box center [537, 319] width 244 height 18
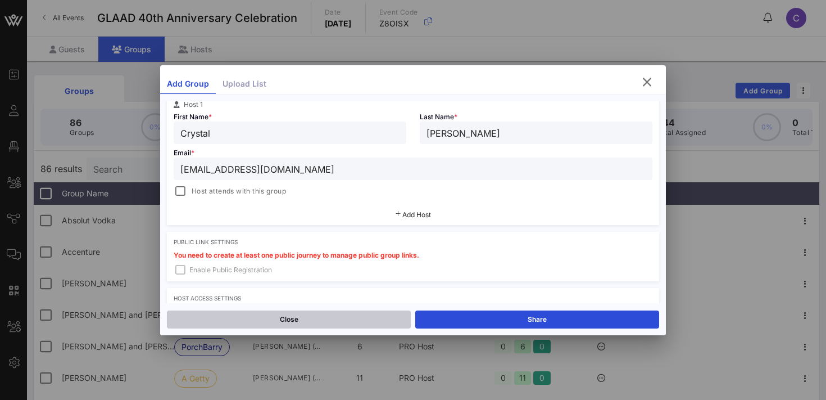
click at [322, 325] on button "Close" at bounding box center [289, 319] width 244 height 18
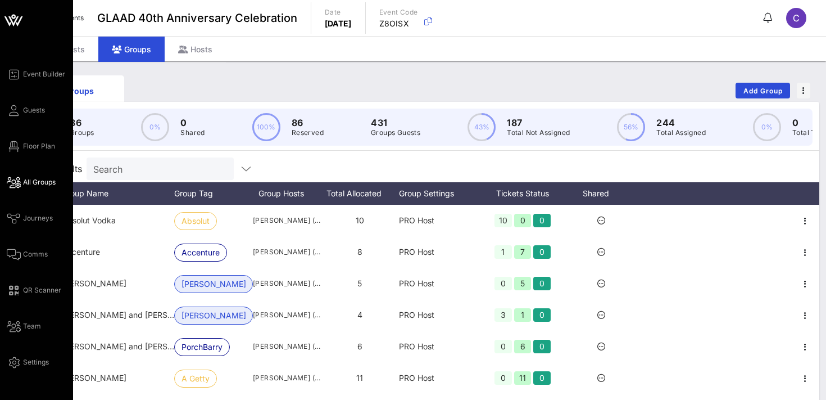
click at [37, 185] on span "All Groups" at bounding box center [39, 182] width 33 height 10
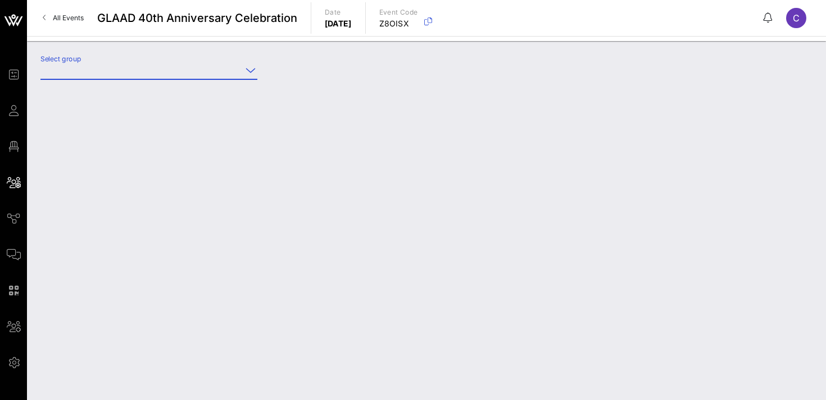
click at [147, 69] on input "Select group" at bounding box center [140, 70] width 201 height 18
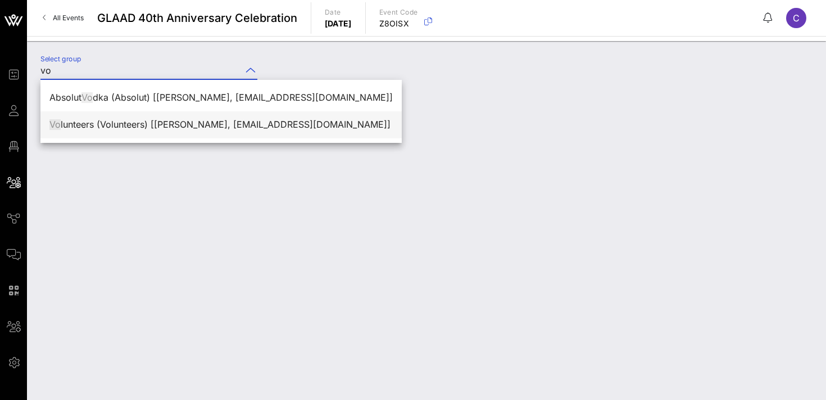
click at [133, 126] on div "Vo lunteers (Volunteers) [[PERSON_NAME], [EMAIL_ADDRESS][DOMAIN_NAME]]" at bounding box center [220, 124] width 343 height 11
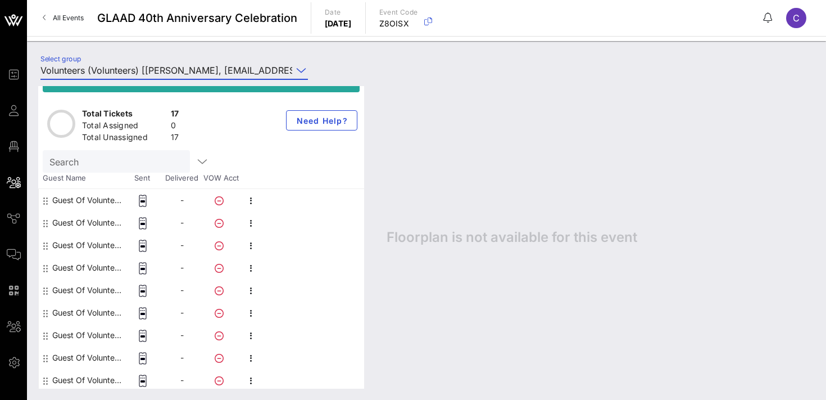
scroll to position [44, 0]
type input "Volunteers (Volunteers) [[PERSON_NAME], [EMAIL_ADDRESS][DOMAIN_NAME]]"
click at [251, 199] on icon "button" at bounding box center [251, 199] width 13 height 13
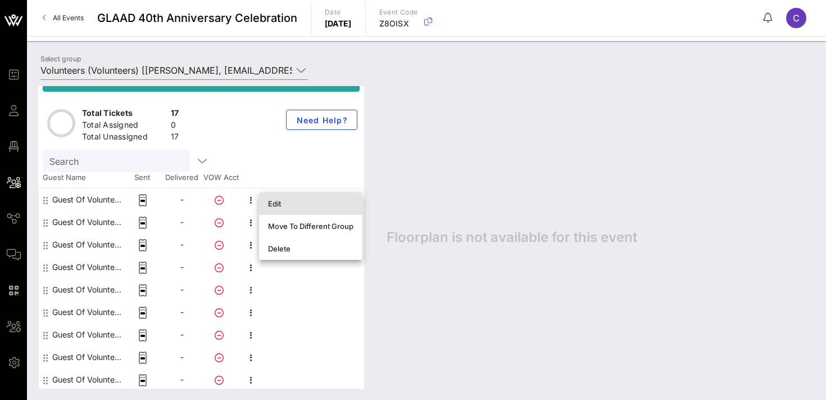
click at [284, 203] on div "Edit" at bounding box center [310, 203] width 85 height 9
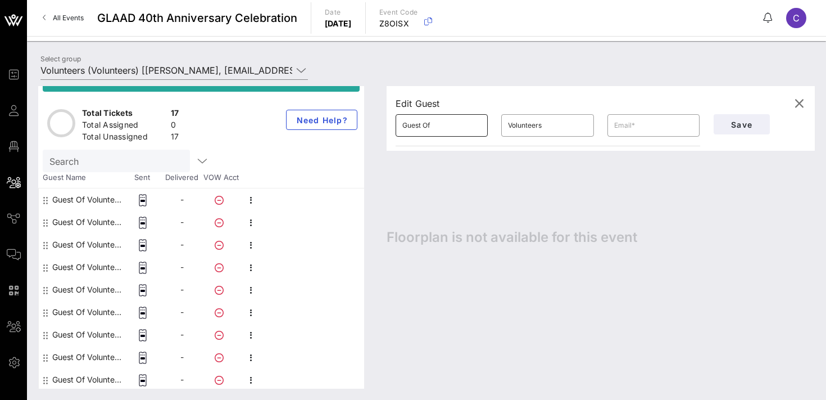
click at [443, 125] on input "Guest Of" at bounding box center [441, 125] width 79 height 18
type input "[PERSON_NAME]"
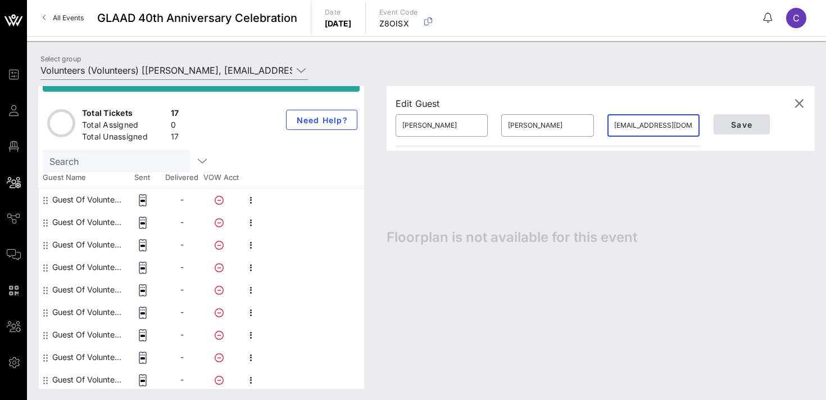
type input "[EMAIL_ADDRESS][DOMAIN_NAME]"
click at [730, 126] on span "Save" at bounding box center [742, 125] width 38 height 10
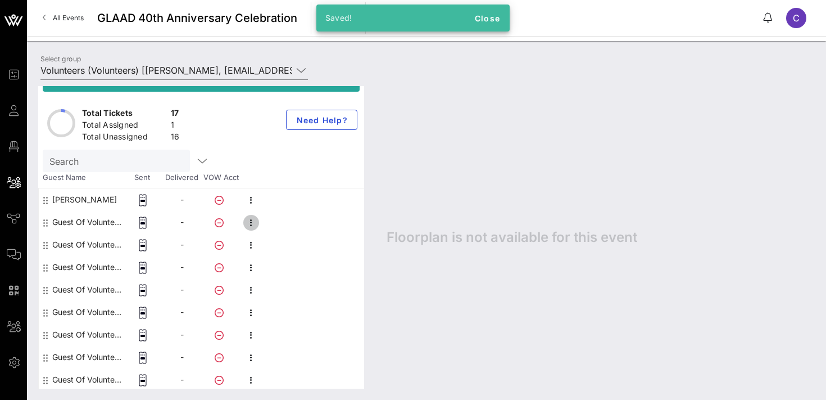
click at [250, 220] on icon "button" at bounding box center [251, 222] width 13 height 13
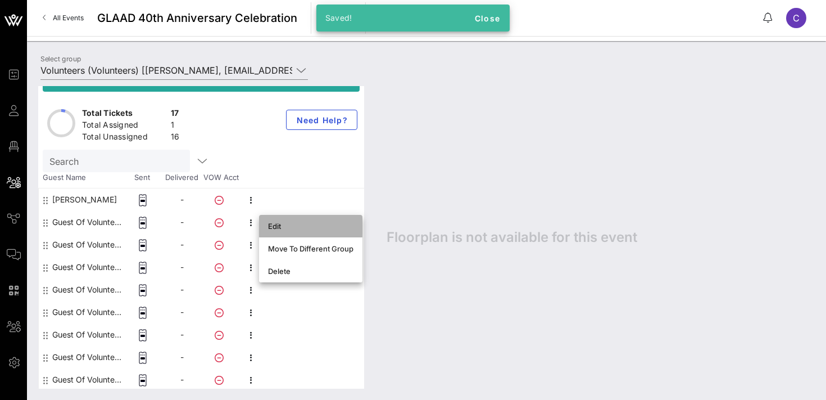
click at [279, 228] on div "Edit" at bounding box center [310, 225] width 85 height 9
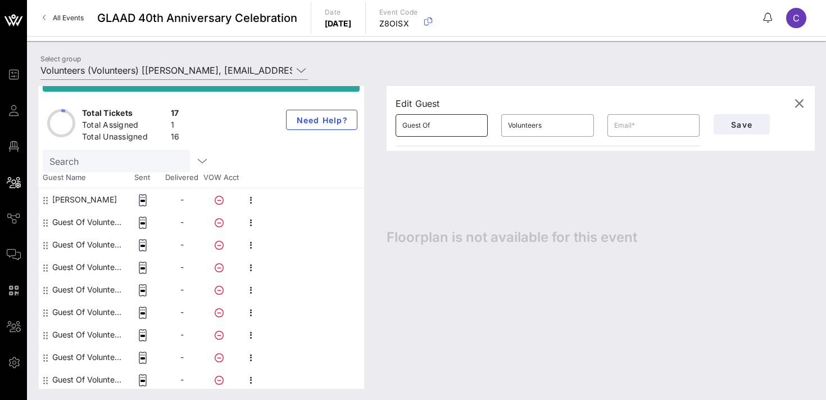
click at [441, 128] on input "Guest Of" at bounding box center [441, 125] width 79 height 18
type input "[PERSON_NAME]"
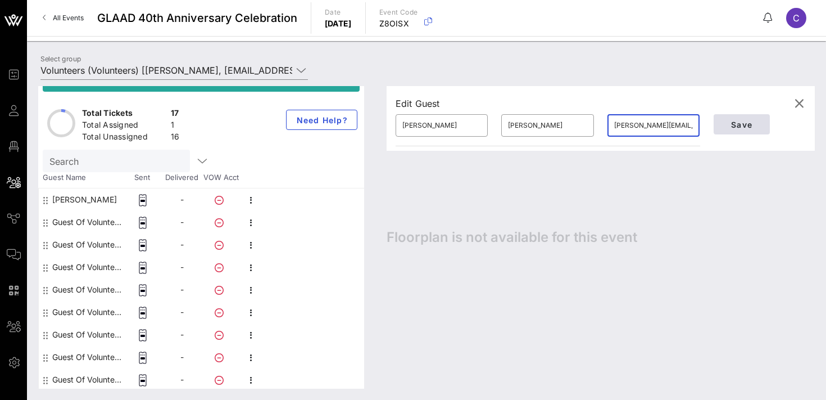
type input "[PERSON_NAME][EMAIL_ADDRESS][DOMAIN_NAME]"
click at [740, 126] on span "Save" at bounding box center [742, 125] width 38 height 10
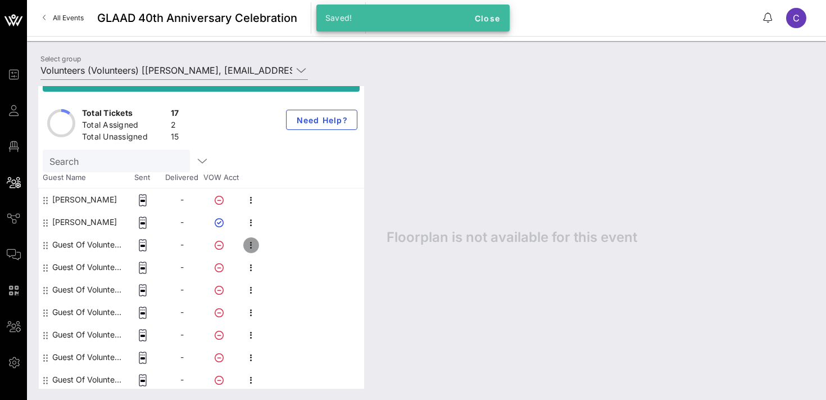
click at [251, 245] on icon "button" at bounding box center [251, 244] width 13 height 13
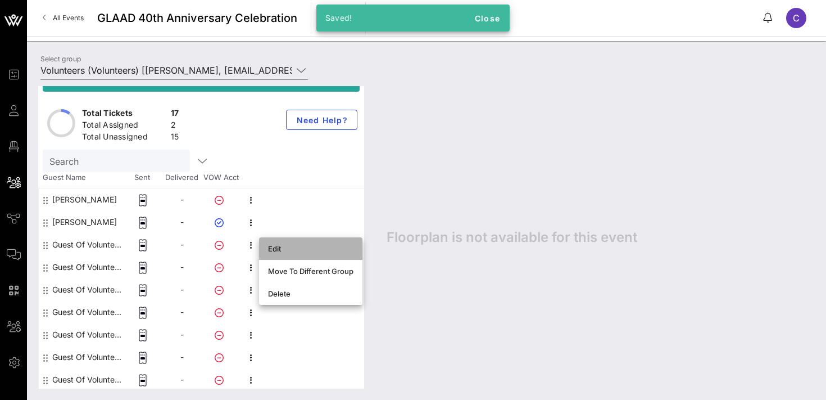
click at [300, 253] on div "Edit" at bounding box center [310, 248] width 85 height 18
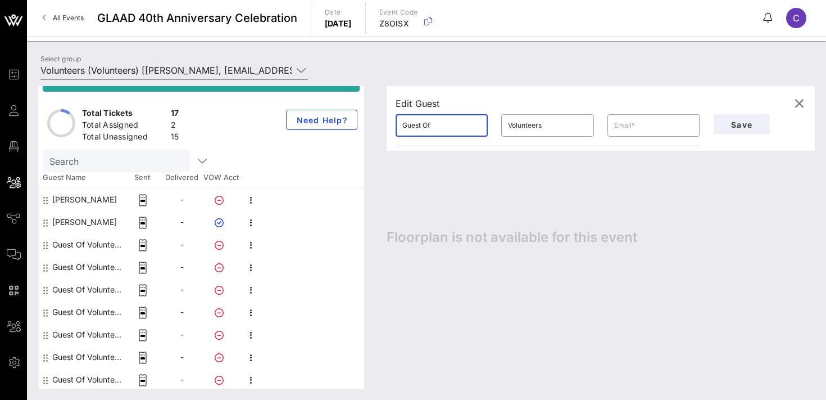
click at [438, 131] on input "Guest Of" at bounding box center [441, 125] width 79 height 18
type input "[PERSON_NAME]"
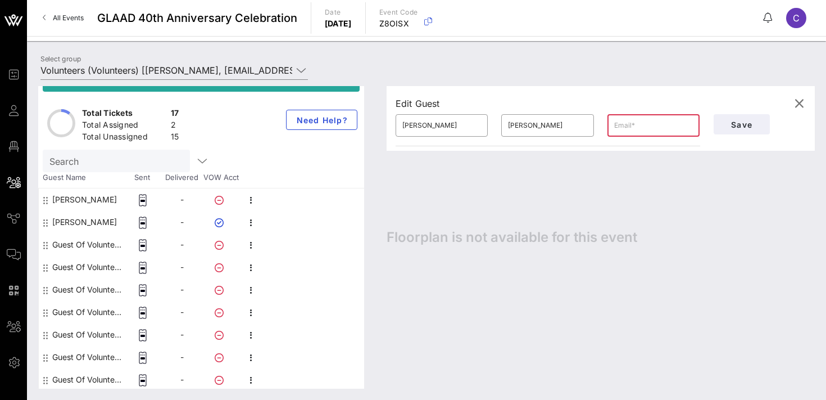
paste input "[EMAIL_ADDRESS][DOMAIN_NAME]"
type input "[EMAIL_ADDRESS][DOMAIN_NAME]"
click at [727, 120] on span "Save" at bounding box center [742, 125] width 38 height 10
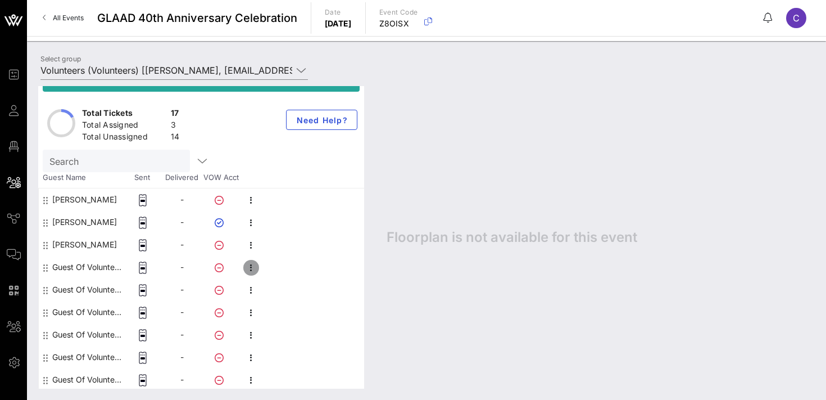
click at [253, 268] on icon "button" at bounding box center [251, 267] width 13 height 13
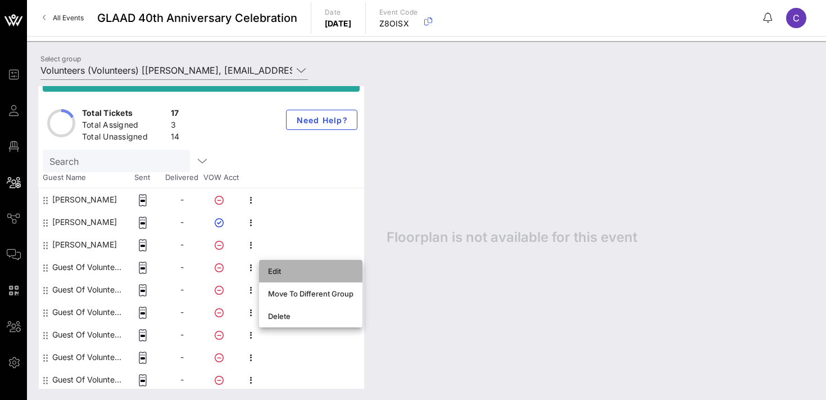
click at [278, 270] on div "Edit" at bounding box center [310, 270] width 85 height 9
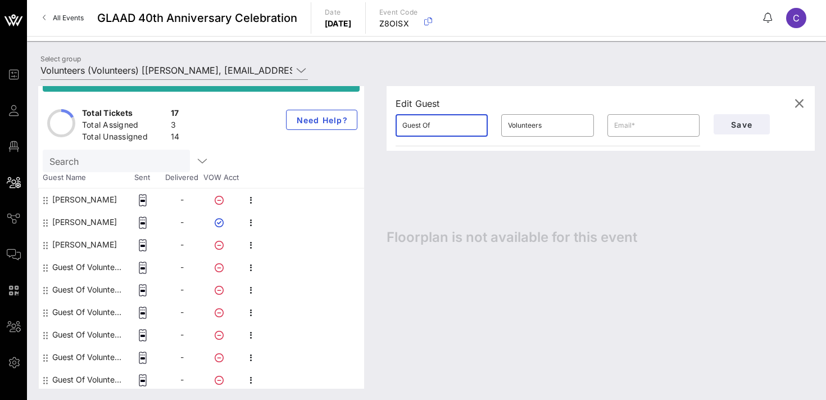
click at [448, 129] on input "Guest Of" at bounding box center [441, 125] width 79 height 18
type input "[PERSON_NAME]"
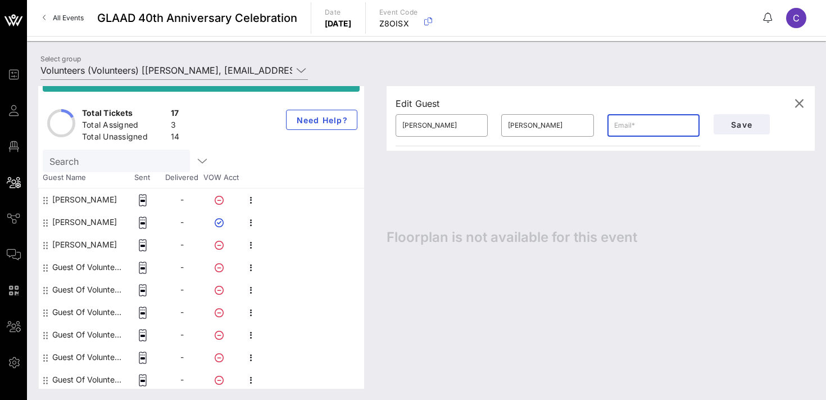
click at [633, 124] on input "text" at bounding box center [653, 125] width 79 height 18
type input "[EMAIL_ADDRESS][DOMAIN_NAME]"
click at [746, 126] on span "Save" at bounding box center [742, 125] width 38 height 10
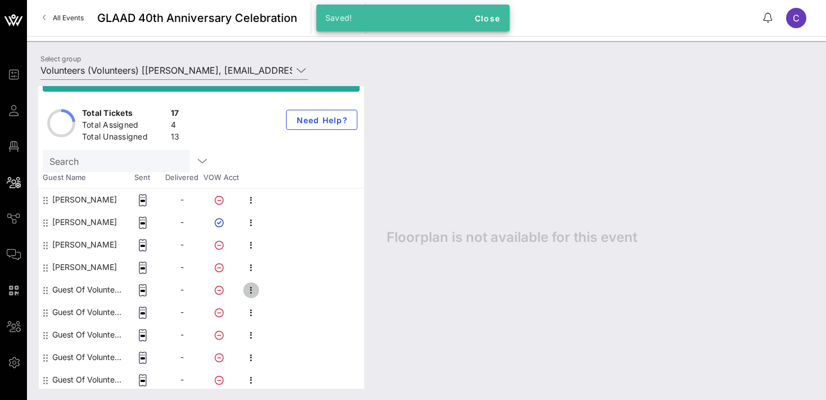
click at [257, 286] on icon "button" at bounding box center [251, 289] width 13 height 13
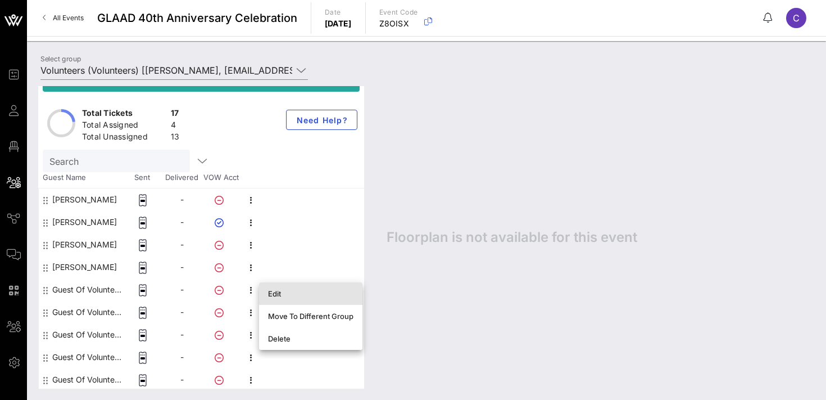
click at [274, 292] on div "Edit" at bounding box center [310, 293] width 85 height 9
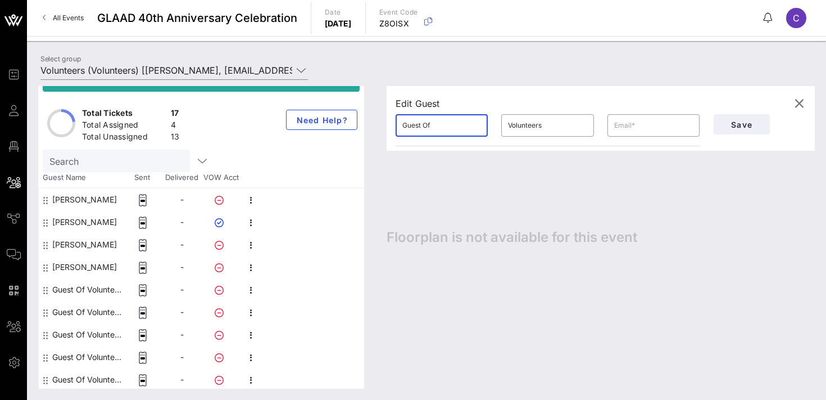
click at [442, 127] on input "Guest Of" at bounding box center [441, 125] width 79 height 18
type input "[PERSON_NAME]"
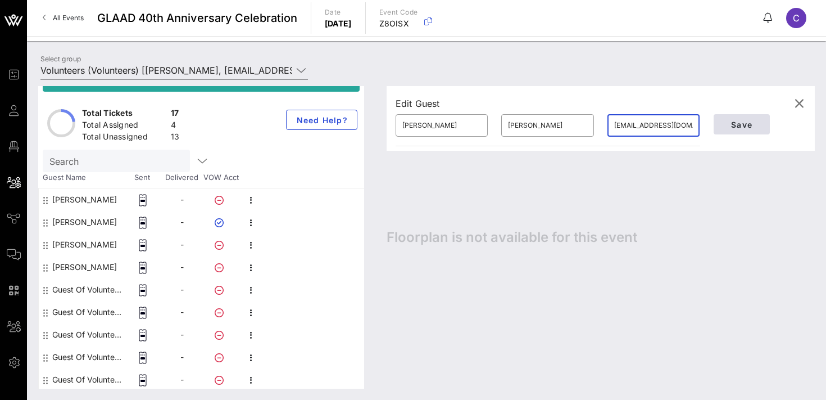
type input "[EMAIL_ADDRESS][DOMAIN_NAME]"
click at [748, 126] on span "Save" at bounding box center [742, 125] width 38 height 10
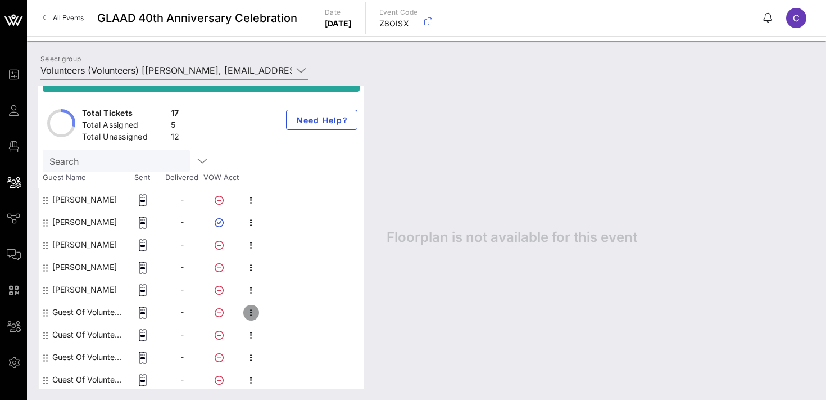
click at [252, 311] on icon "button" at bounding box center [251, 312] width 13 height 13
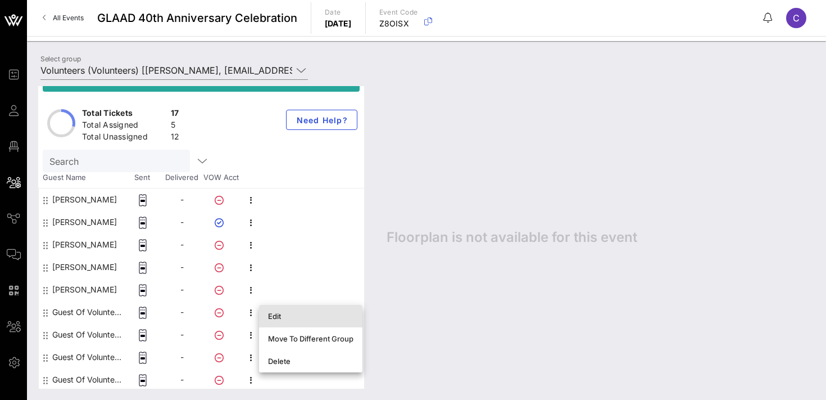
click at [310, 311] on div "Edit" at bounding box center [310, 316] width 85 height 18
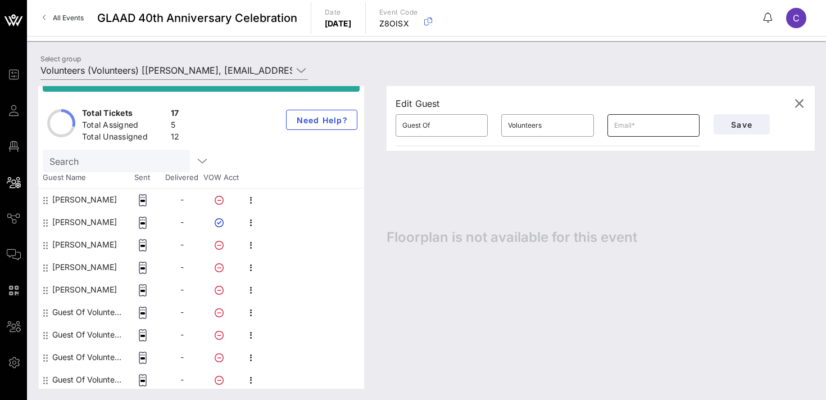
click at [646, 121] on input "text" at bounding box center [653, 125] width 79 height 18
paste input "[EMAIL_ADDRESS][DOMAIN_NAME]"
type input "[EMAIL_ADDRESS][DOMAIN_NAME]"
click at [417, 129] on input "Guest Of" at bounding box center [441, 125] width 79 height 18
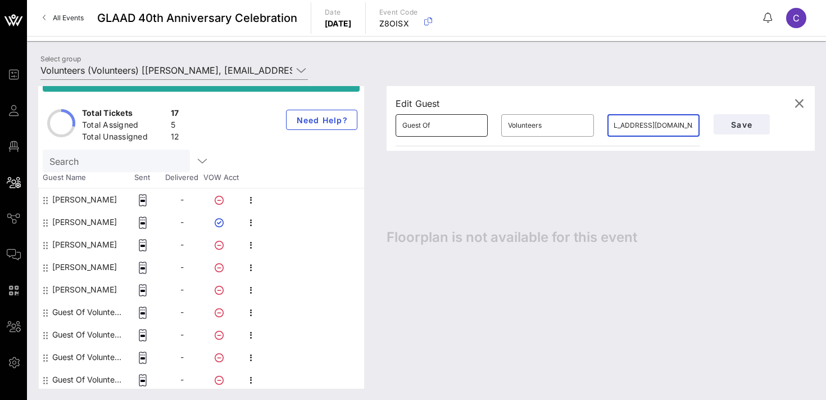
scroll to position [0, 0]
click at [417, 129] on input "Guest Of" at bounding box center [441, 125] width 79 height 18
type input "[PERSON_NAME]"
click at [533, 131] on input "Sala" at bounding box center [547, 125] width 79 height 18
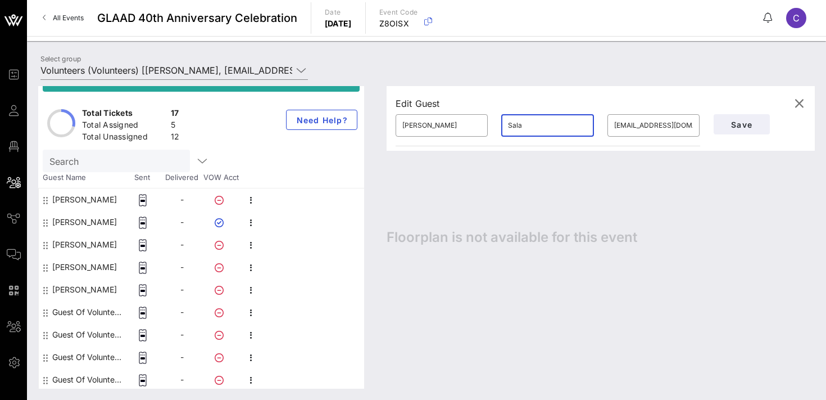
click at [533, 131] on input "Sala" at bounding box center [547, 125] width 79 height 18
paste input "manca"
type input "[GEOGRAPHIC_DATA]"
click at [745, 124] on span "Save" at bounding box center [742, 125] width 38 height 10
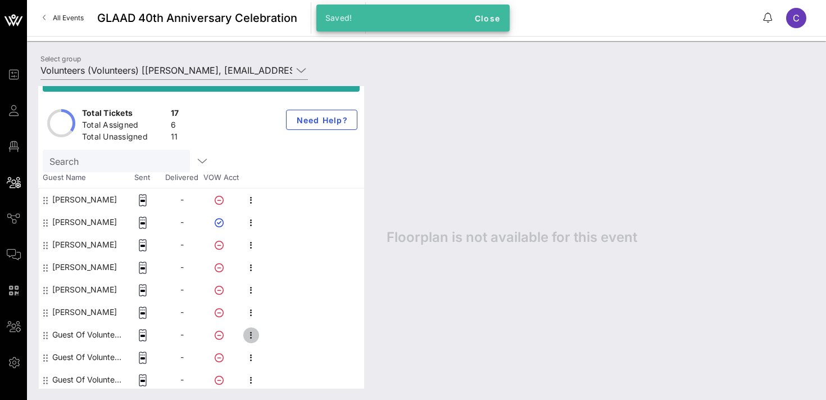
click at [251, 332] on icon "button" at bounding box center [251, 334] width 13 height 13
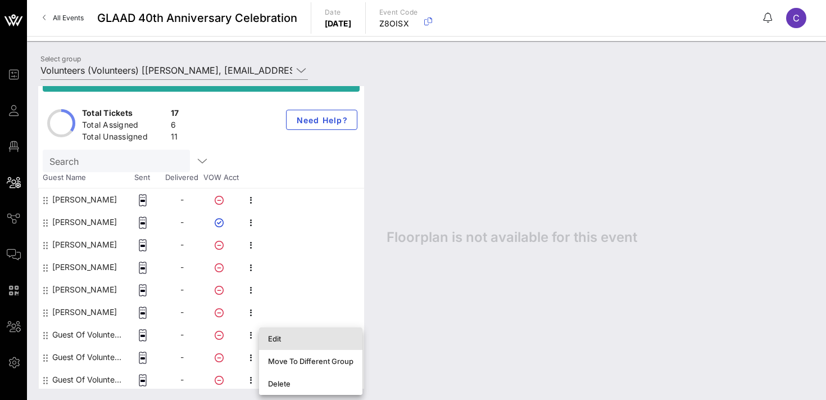
click at [279, 338] on div "Edit" at bounding box center [310, 338] width 85 height 9
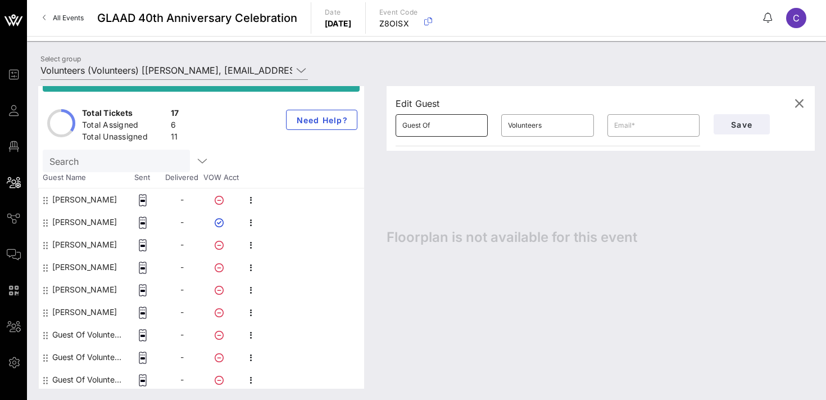
click at [436, 134] on div "Guest Of" at bounding box center [441, 125] width 79 height 22
click at [439, 120] on input "Guest Of" at bounding box center [441, 125] width 79 height 18
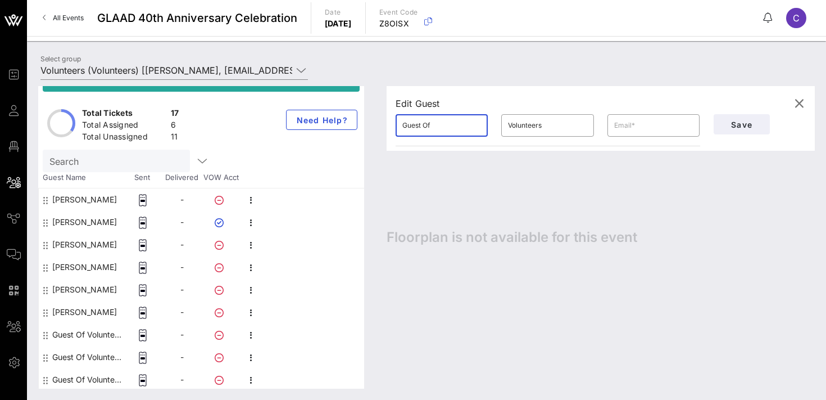
click at [439, 120] on input "Guest Of" at bounding box center [441, 125] width 79 height 18
type input "[PERSON_NAME]"
paste input "[EMAIL_ADDRESS][DOMAIN_NAME]"
type input "S"
click at [627, 125] on input "text" at bounding box center [653, 125] width 79 height 18
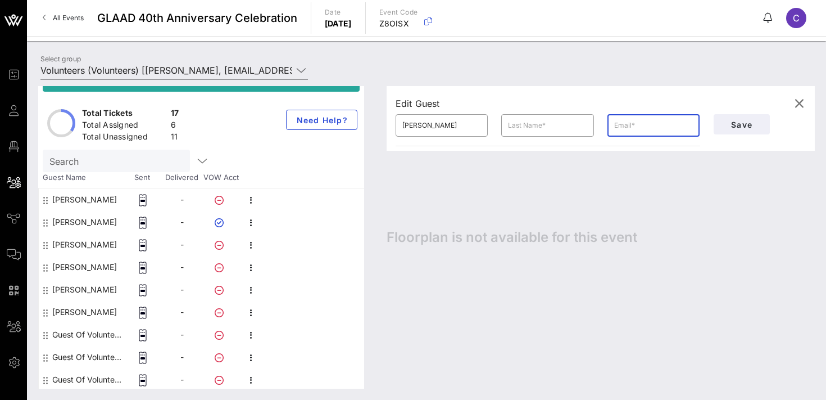
paste input "[EMAIL_ADDRESS][DOMAIN_NAME]"
type input "[EMAIL_ADDRESS][DOMAIN_NAME]"
click at [512, 122] on input "text" at bounding box center [547, 125] width 79 height 18
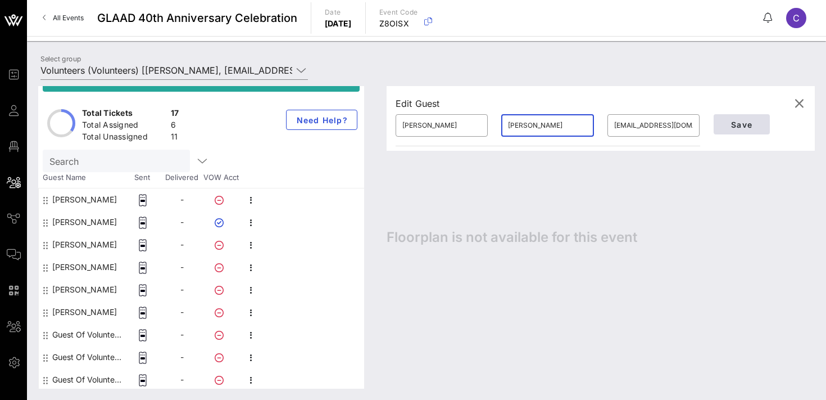
type input "[PERSON_NAME]"
click at [737, 123] on span "Save" at bounding box center [742, 125] width 38 height 10
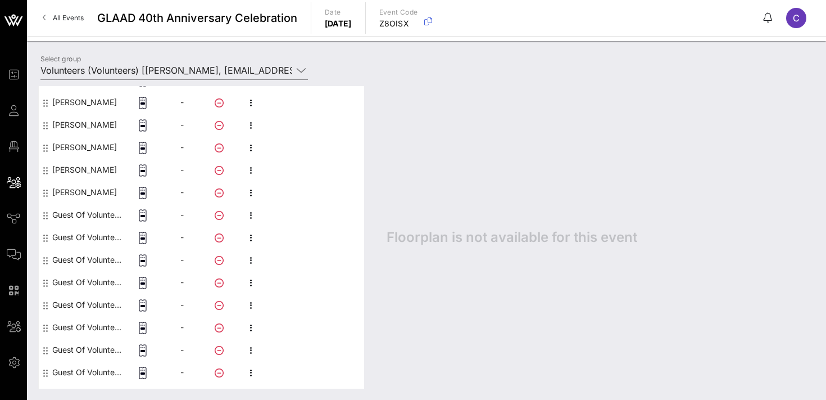
scroll to position [216, 0]
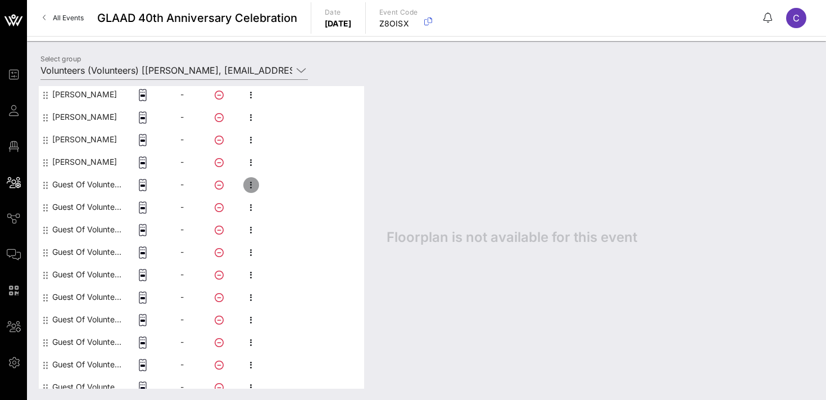
click at [251, 185] on icon "button" at bounding box center [251, 184] width 13 height 13
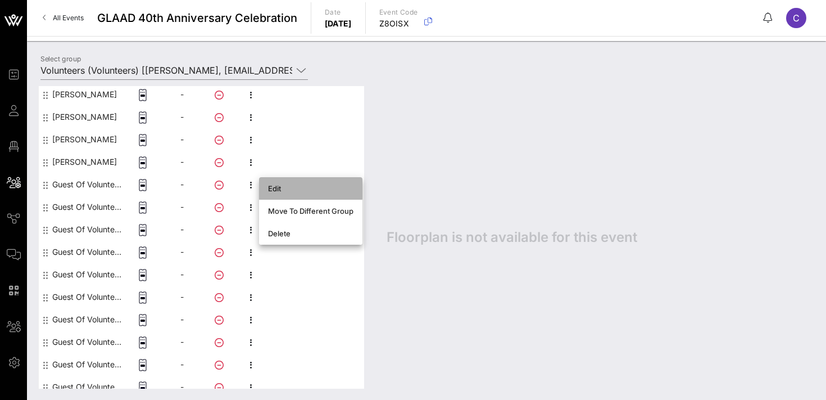
click at [283, 186] on div "Edit" at bounding box center [310, 188] width 85 height 9
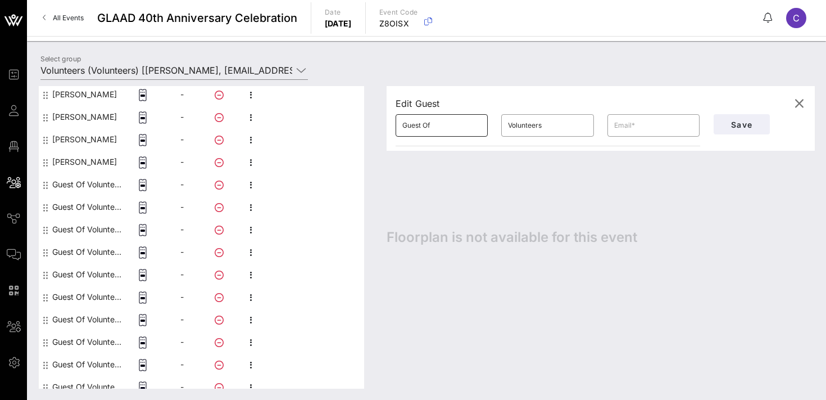
click at [434, 129] on input "Guest Of" at bounding box center [441, 125] width 79 height 18
type input "[PERSON_NAME]"
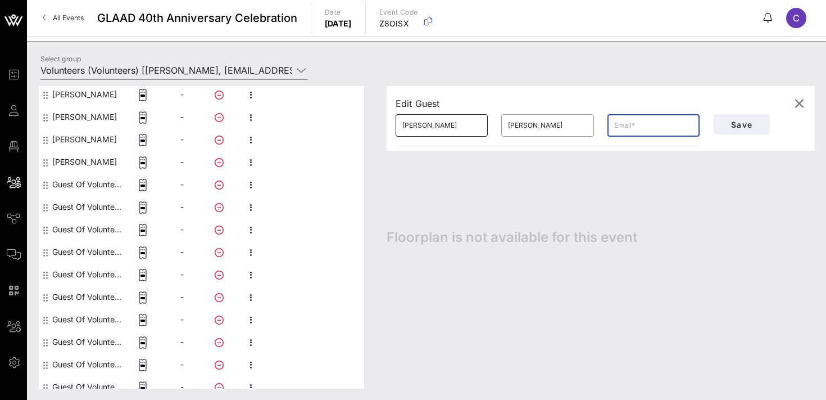
paste input "[PERSON_NAME][EMAIL_ADDRESS][DOMAIN_NAME]"
type input "[PERSON_NAME][EMAIL_ADDRESS][DOMAIN_NAME]"
click at [726, 122] on span "Save" at bounding box center [742, 125] width 38 height 10
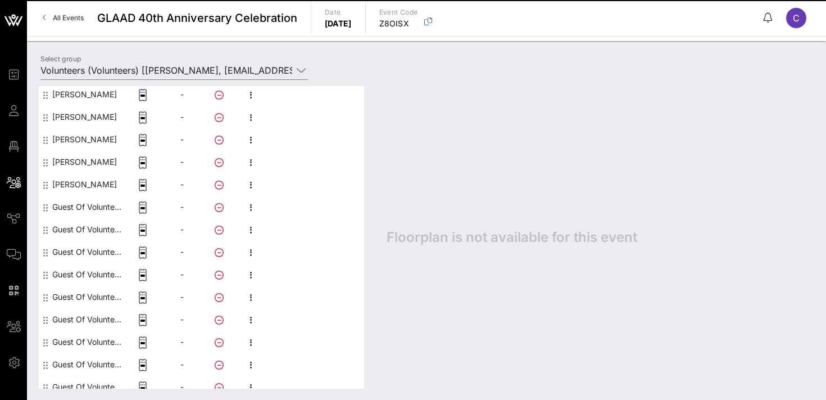
scroll to position [225, 0]
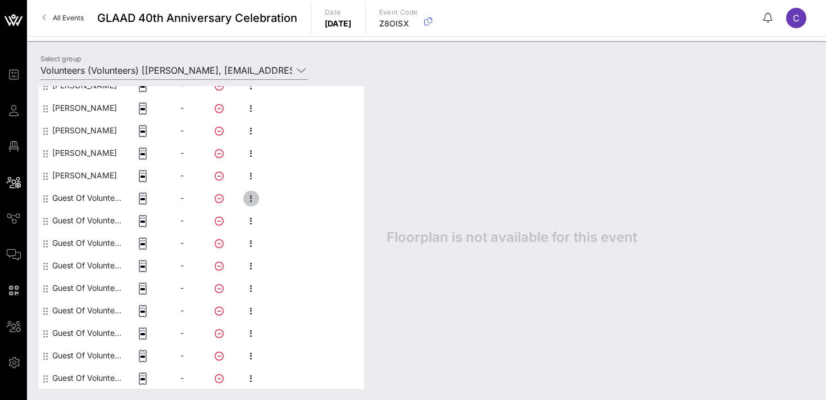
click at [254, 198] on icon "button" at bounding box center [251, 198] width 13 height 13
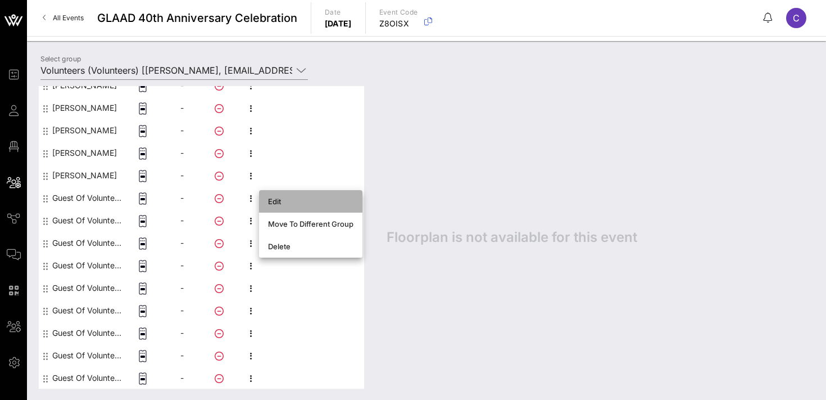
click at [311, 202] on div "Edit" at bounding box center [310, 201] width 85 height 9
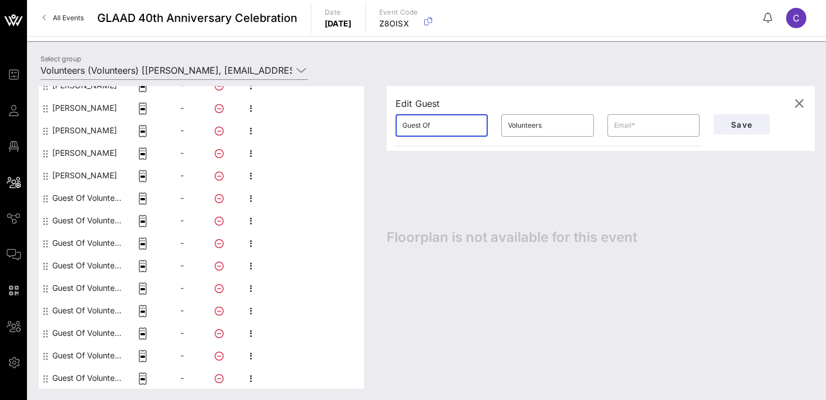
click at [446, 122] on input "Guest Of" at bounding box center [441, 125] width 79 height 18
type input "Grace"
type input "[PERSON_NAME]"
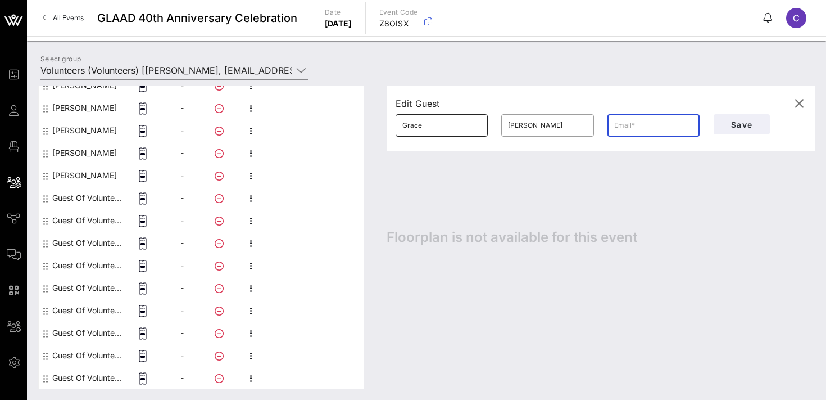
type input "v"
paste input "[EMAIL_ADDRESS][DOMAIN_NAME]"
type input "[EMAIL_ADDRESS][DOMAIN_NAME]"
click at [743, 121] on span "Save" at bounding box center [742, 125] width 38 height 10
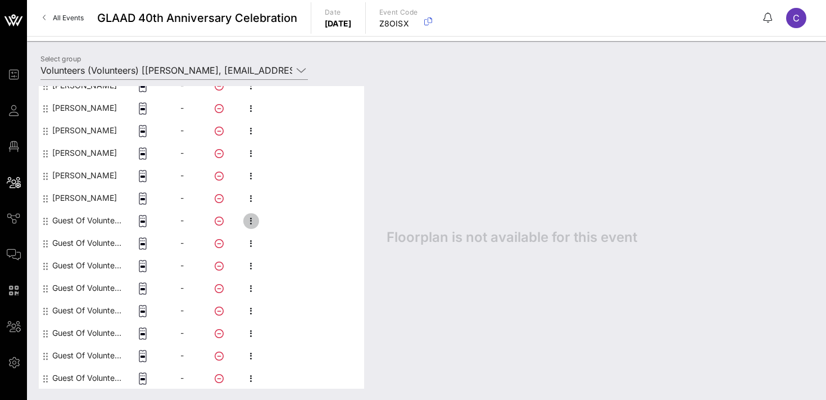
click at [250, 221] on icon "button" at bounding box center [251, 220] width 13 height 13
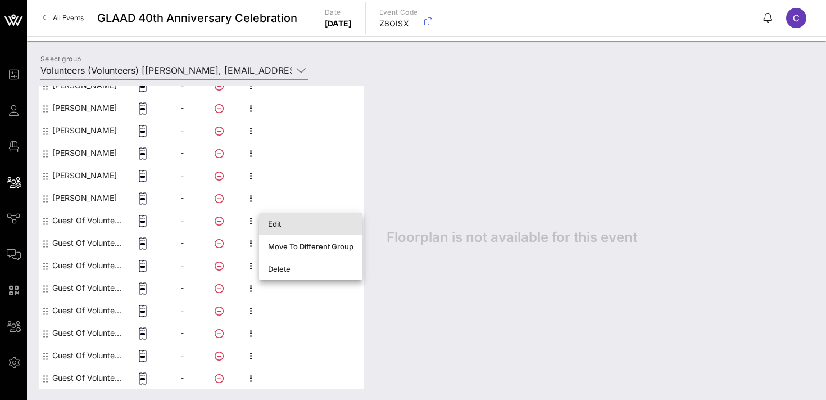
click at [300, 222] on div "Edit" at bounding box center [310, 223] width 85 height 9
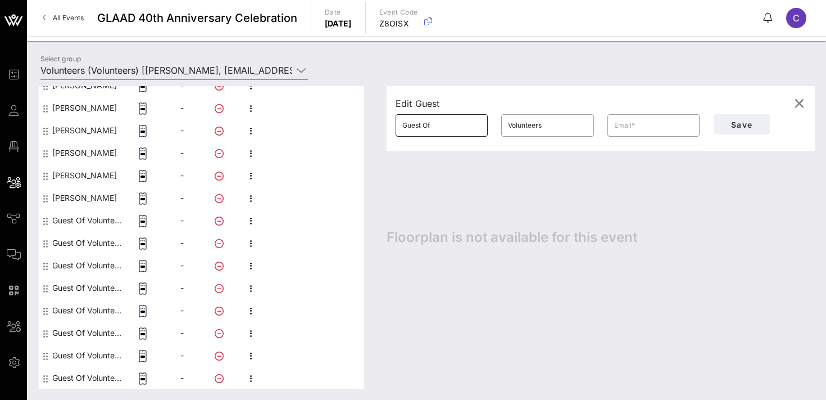
click at [453, 121] on input "Guest Of" at bounding box center [441, 125] width 79 height 18
type input "Faith"
type input "White"
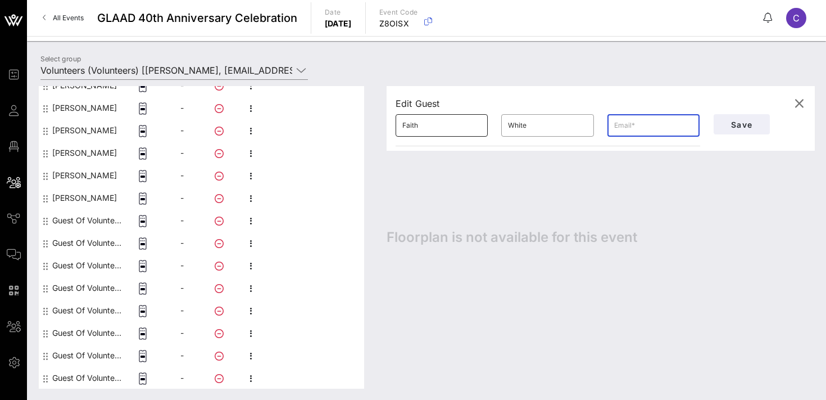
paste input "[EMAIL_ADDRESS][DOMAIN_NAME]"
type input "[EMAIL_ADDRESS][DOMAIN_NAME]"
click at [735, 120] on span "Save" at bounding box center [742, 125] width 38 height 10
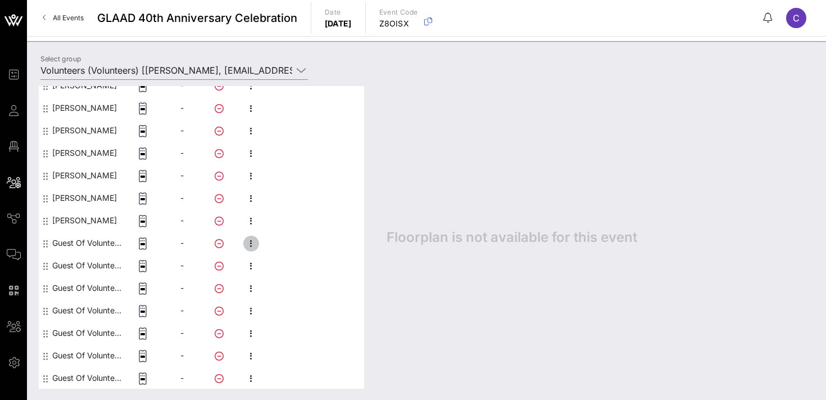
click at [249, 243] on icon "button" at bounding box center [251, 243] width 13 height 13
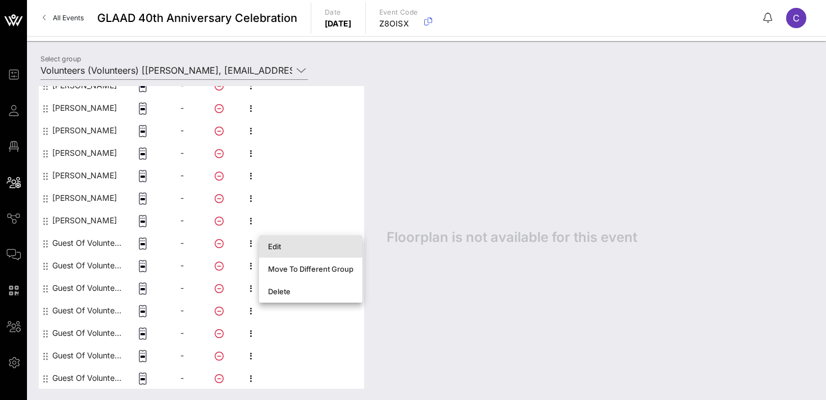
click at [277, 248] on div "Edit" at bounding box center [310, 246] width 85 height 9
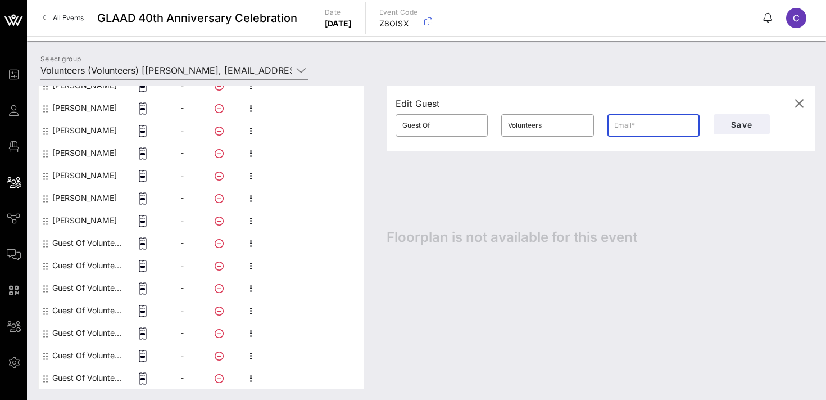
click at [635, 124] on input "text" at bounding box center [653, 125] width 79 height 18
paste input "[EMAIL_ADDRESS][DOMAIN_NAME]"
type input "[EMAIL_ADDRESS][DOMAIN_NAME]"
click at [436, 122] on input "Guest Of" at bounding box center [441, 125] width 79 height 18
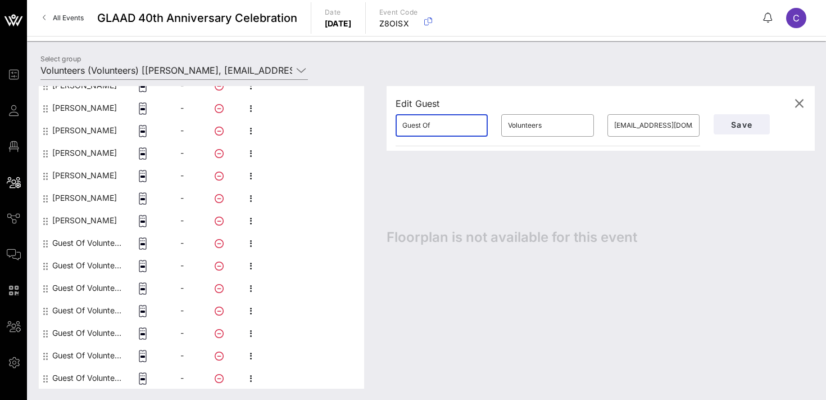
click at [436, 122] on input "Guest Of" at bounding box center [441, 125] width 79 height 18
type input "[PERSON_NAME]"
paste input "Symphorien"
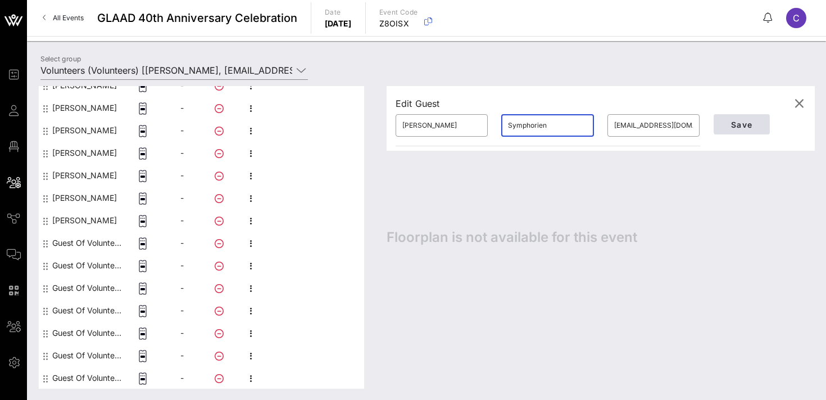
type input "Symphorien"
click at [722, 125] on button "Save" at bounding box center [742, 124] width 56 height 20
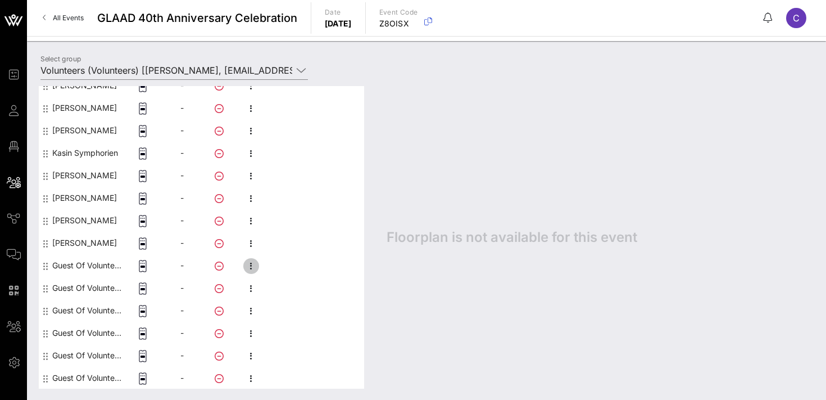
click at [253, 261] on icon "button" at bounding box center [251, 265] width 13 height 13
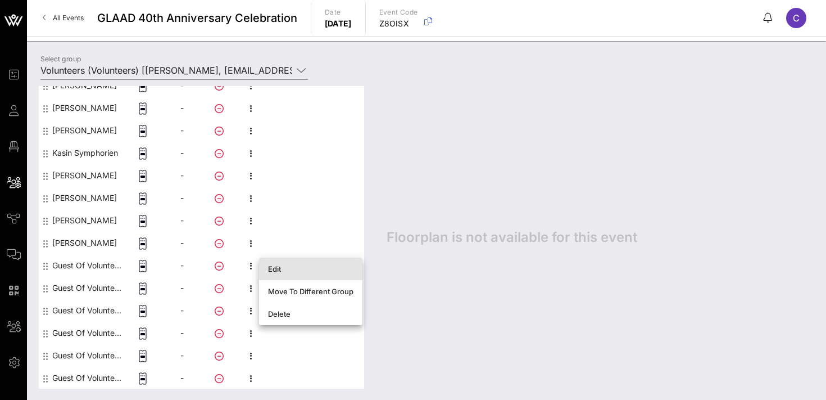
click at [296, 269] on div "Edit" at bounding box center [310, 268] width 85 height 9
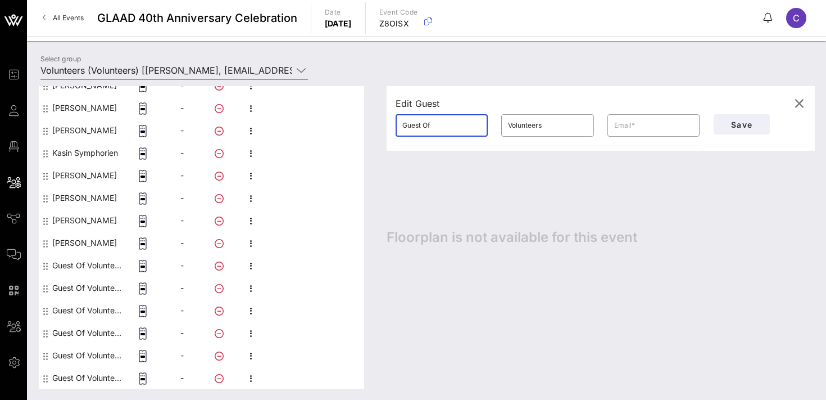
click at [442, 125] on input "Guest Of" at bounding box center [441, 125] width 79 height 18
type input "[PERSON_NAME]"
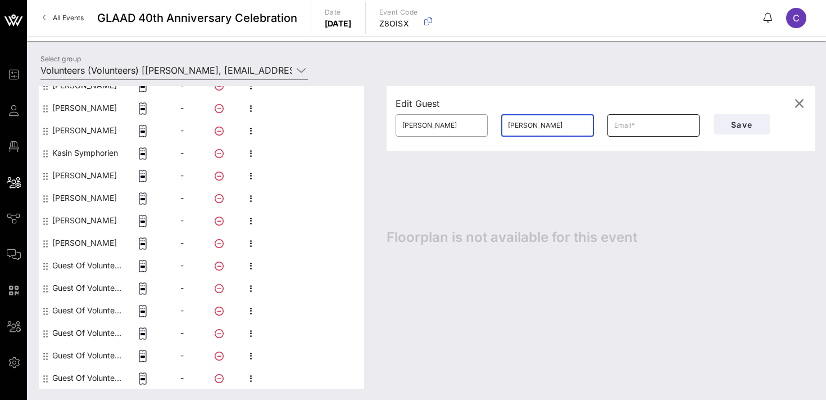
click at [649, 123] on input "text" at bounding box center [653, 125] width 79 height 18
paste input "[EMAIL_ADDRESS][DOMAIN_NAME]"
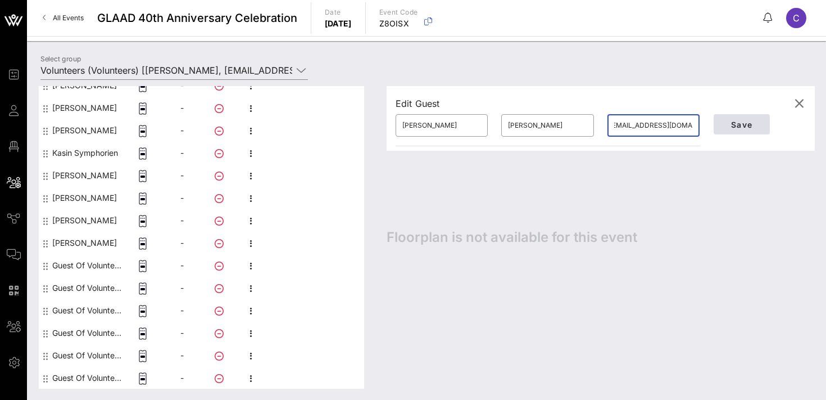
type input "[EMAIL_ADDRESS][DOMAIN_NAME]"
click at [748, 116] on button "Save" at bounding box center [742, 124] width 56 height 20
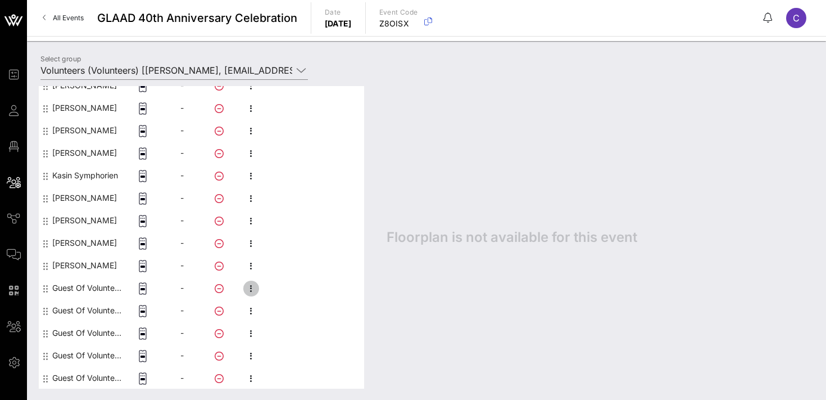
click at [250, 287] on icon "button" at bounding box center [251, 288] width 13 height 13
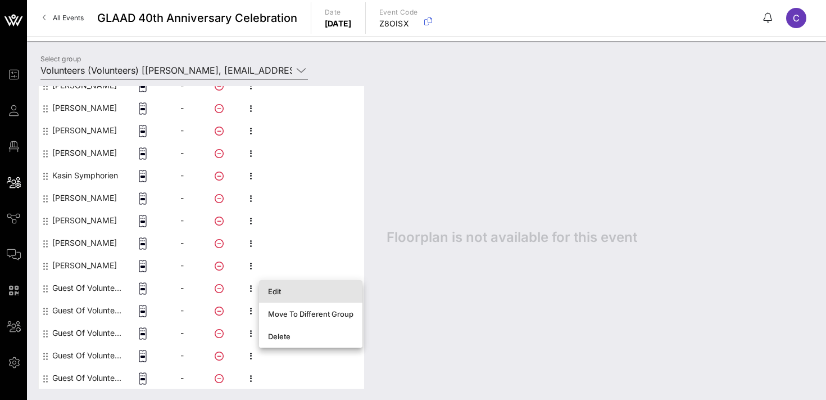
click at [281, 285] on div "Edit" at bounding box center [310, 291] width 85 height 18
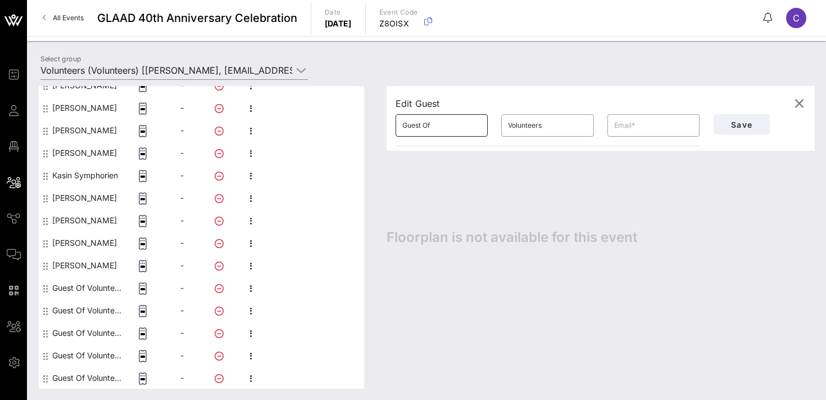
click at [416, 123] on input "Guest Of" at bounding box center [441, 125] width 79 height 18
type input "[PERSON_NAME]"
paste input "[EMAIL_ADDRESS][DOMAIN_NAME]"
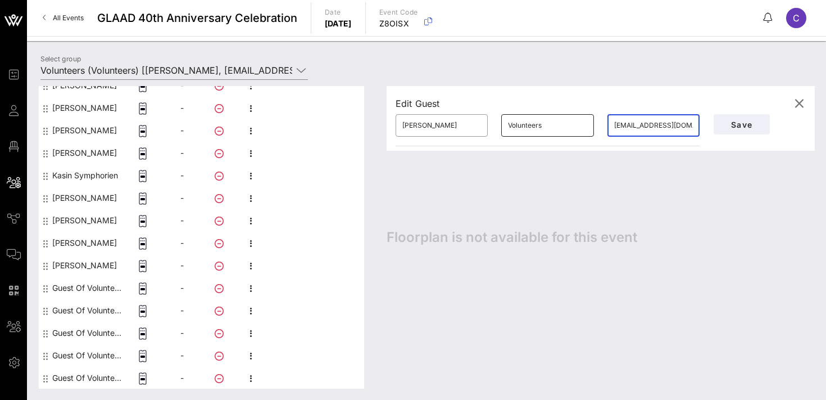
type input "[EMAIL_ADDRESS][DOMAIN_NAME]"
click at [531, 127] on input "Volunteers" at bounding box center [547, 125] width 79 height 18
type input "[PERSON_NAME]"
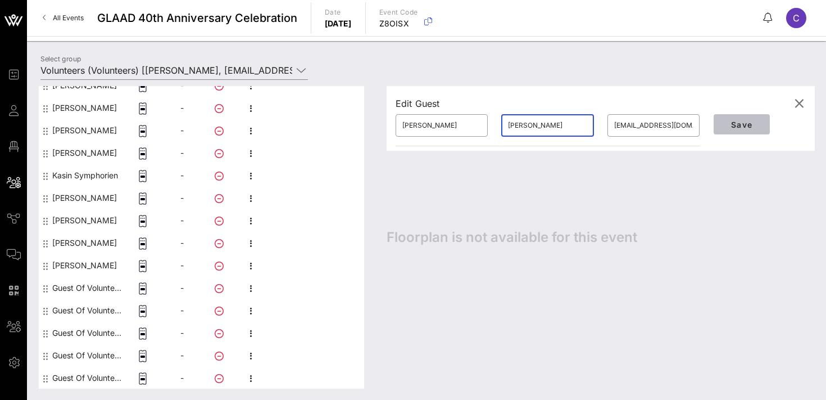
click at [749, 125] on span "Save" at bounding box center [742, 125] width 38 height 10
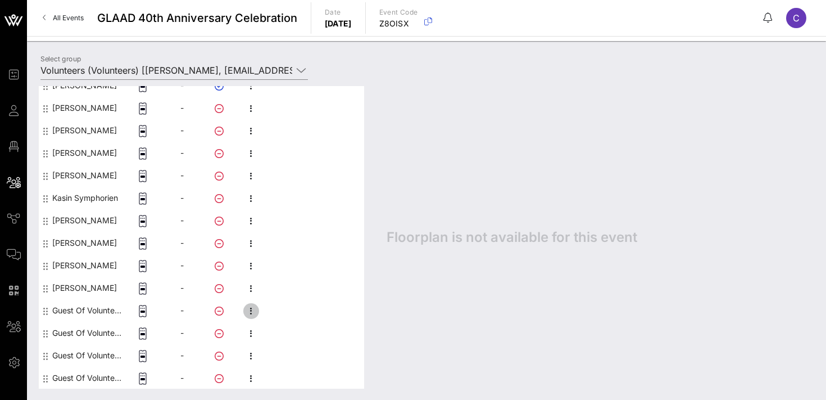
click at [254, 307] on icon "button" at bounding box center [251, 310] width 13 height 13
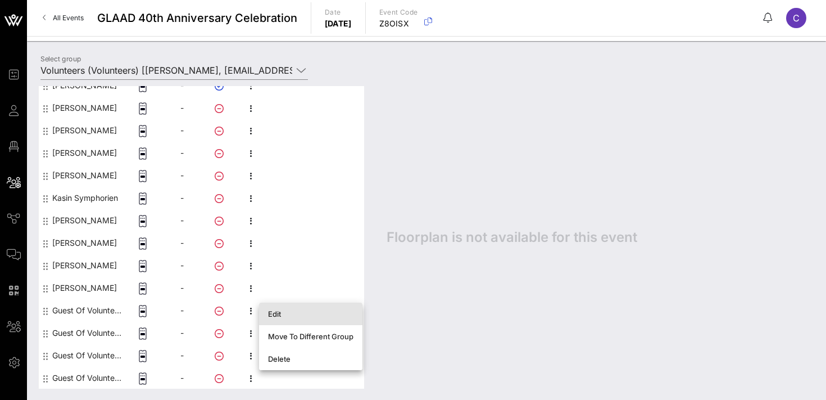
click at [305, 318] on div "Edit" at bounding box center [310, 313] width 85 height 9
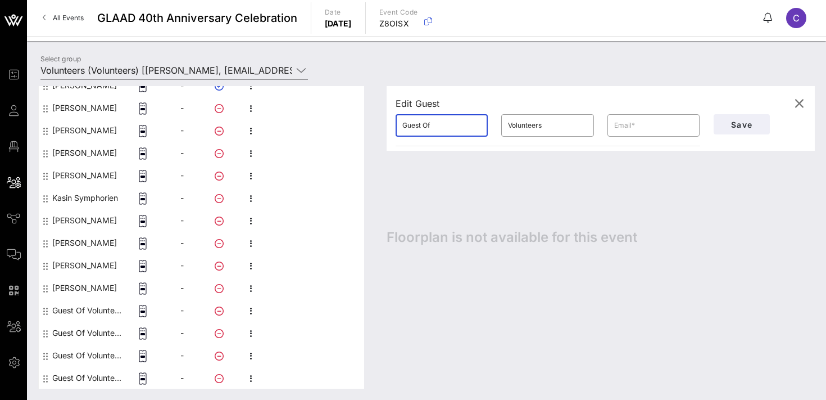
click at [459, 126] on input "Guest Of" at bounding box center [441, 125] width 79 height 18
type input "[PERSON_NAME]"
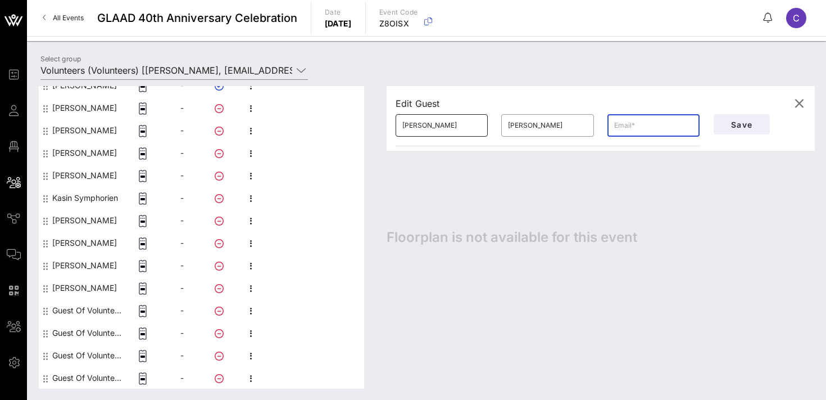
paste input "[EMAIL_ADDRESS][DOMAIN_NAME]"
type input "[EMAIL_ADDRESS][DOMAIN_NAME]"
click at [739, 125] on span "Save" at bounding box center [742, 125] width 38 height 10
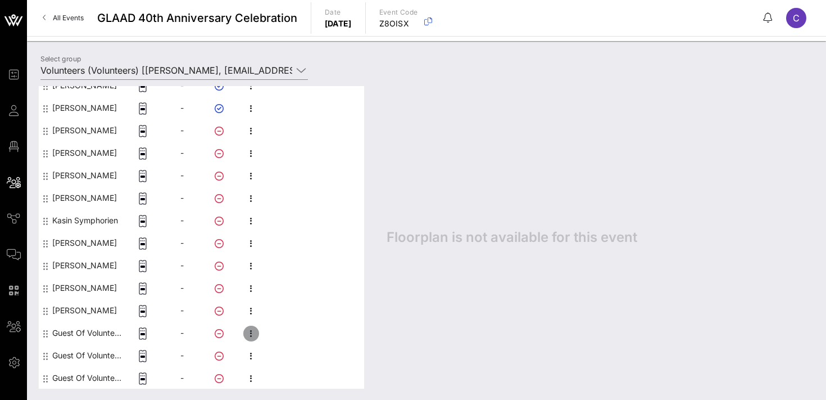
click at [253, 334] on icon "button" at bounding box center [251, 333] width 13 height 13
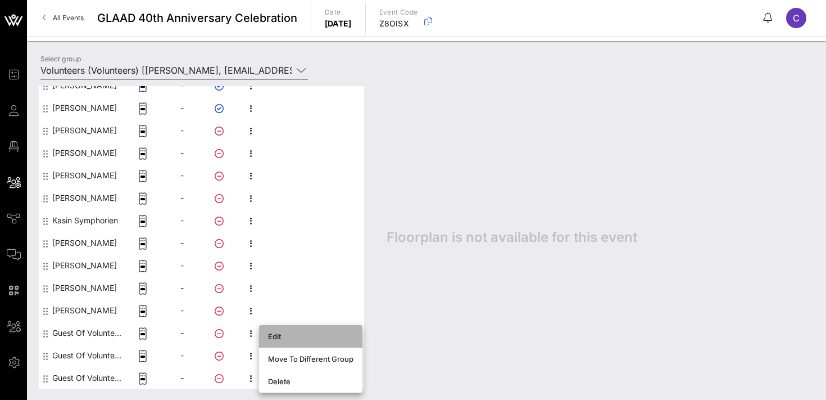
click at [293, 334] on div "Edit" at bounding box center [310, 336] width 85 height 9
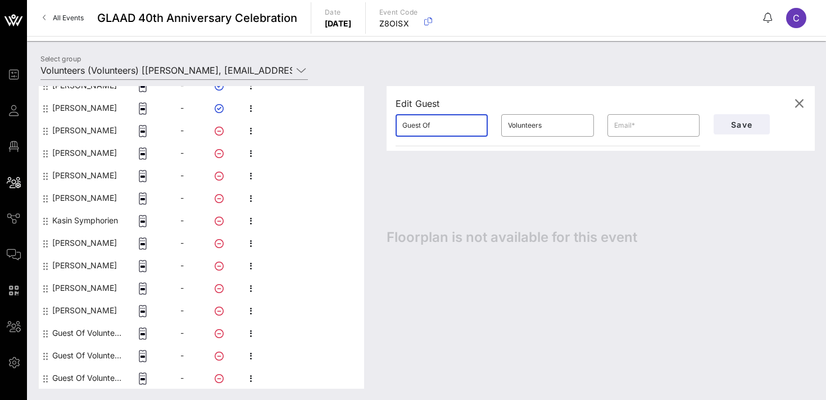
click at [443, 127] on input "Guest Of" at bounding box center [441, 125] width 79 height 18
type input "[PERSON_NAME]"
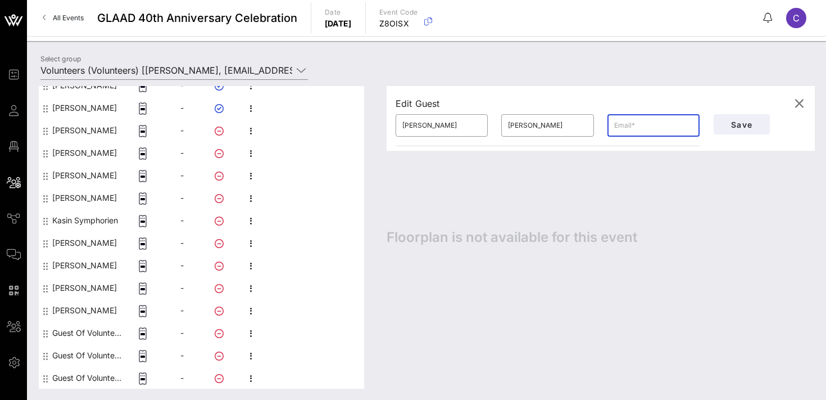
click at [642, 124] on input "text" at bounding box center [653, 125] width 79 height 18
paste input "[EMAIL_ADDRESS][DOMAIN_NAME]"
type input "[EMAIL_ADDRESS][DOMAIN_NAME]"
click at [739, 121] on span "Save" at bounding box center [742, 125] width 38 height 10
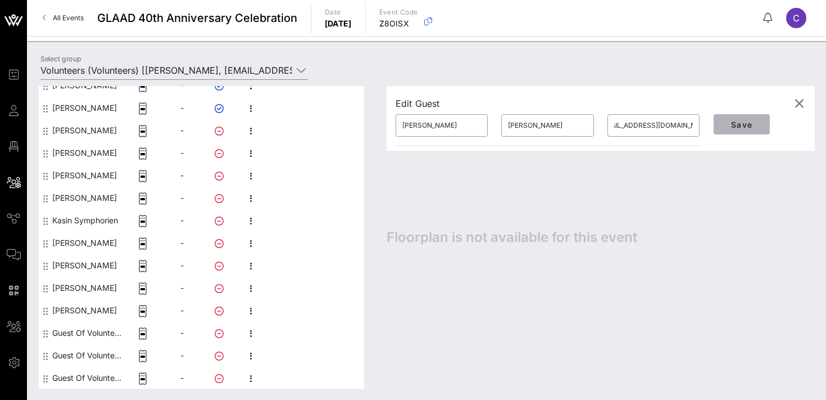
scroll to position [0, 0]
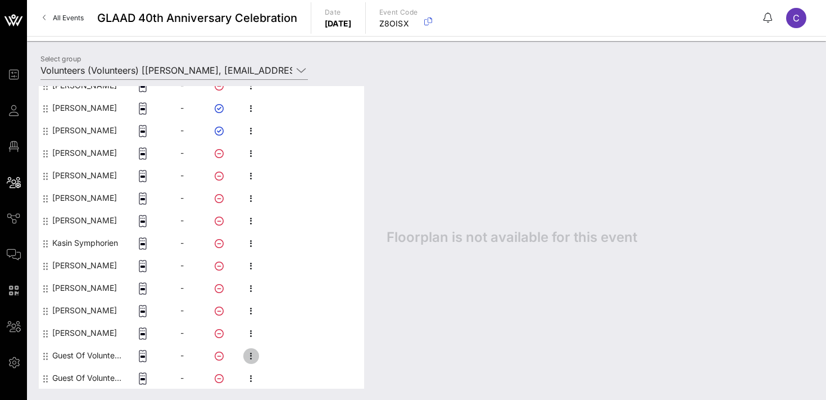
click at [255, 355] on icon "button" at bounding box center [251, 355] width 13 height 13
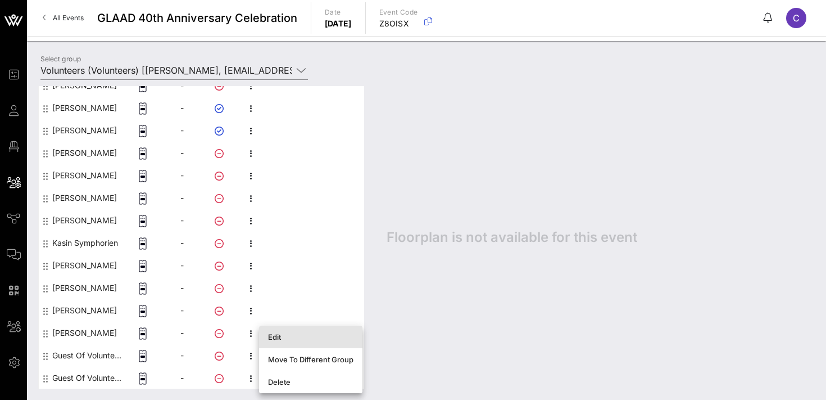
click at [280, 338] on div "Edit" at bounding box center [310, 336] width 85 height 9
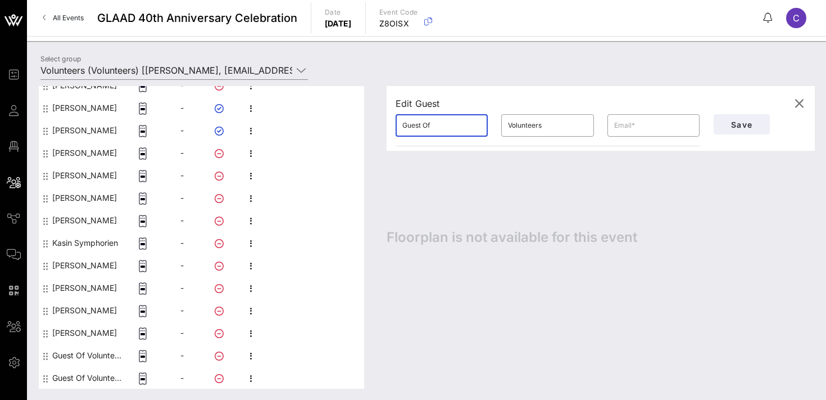
click at [440, 128] on input "Guest Of" at bounding box center [441, 125] width 79 height 18
type input "[PERSON_NAME]"
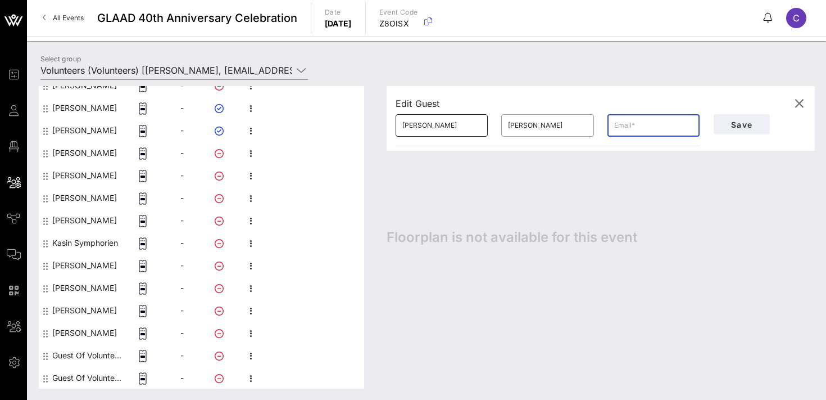
paste input "[EMAIL_ADDRESS][DOMAIN_NAME]"
type input "[EMAIL_ADDRESS][DOMAIN_NAME]"
click at [738, 120] on span "Save" at bounding box center [742, 125] width 38 height 10
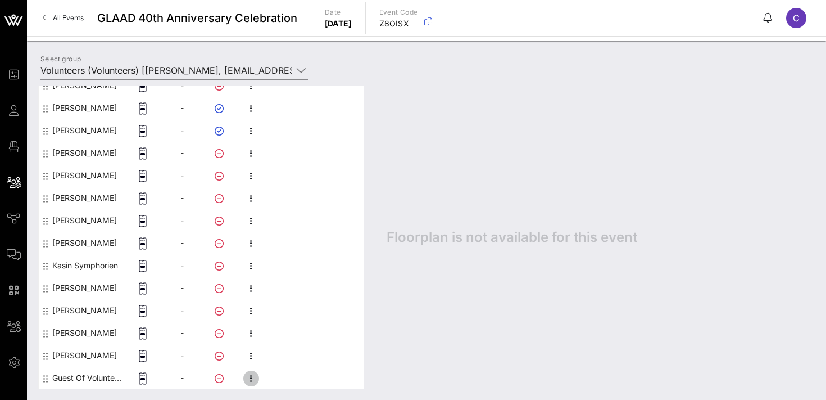
click at [252, 374] on icon "button" at bounding box center [251, 378] width 13 height 13
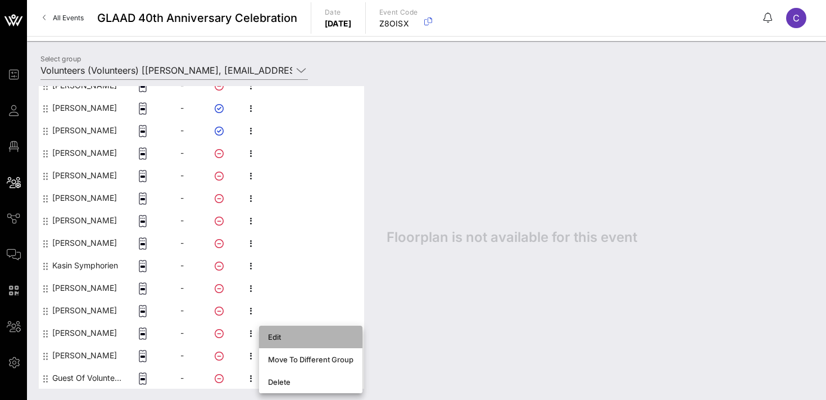
click at [286, 333] on div "Edit" at bounding box center [310, 336] width 85 height 9
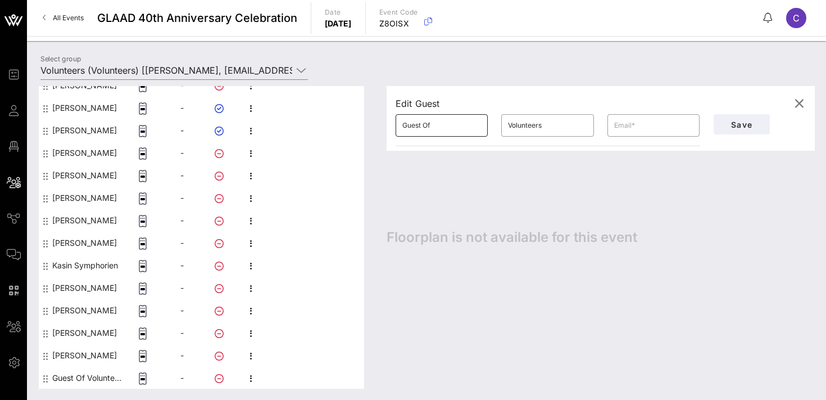
click at [445, 128] on input "Guest Of" at bounding box center [441, 125] width 79 height 18
type input "[PERSON_NAME]"
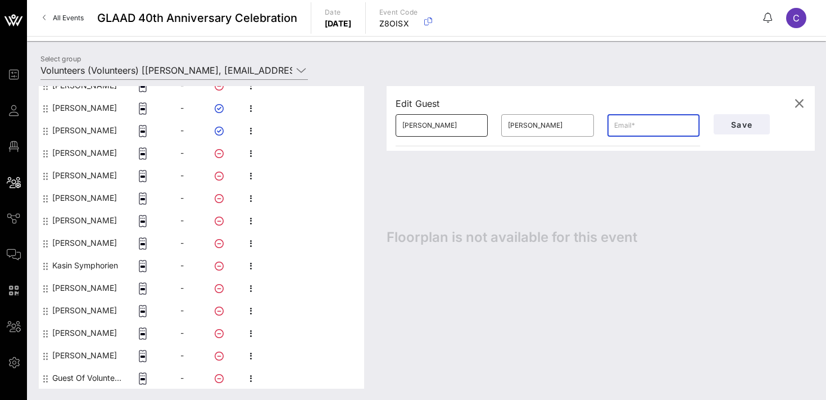
paste input "[EMAIL_ADDRESS][DOMAIN_NAME][PERSON_NAME]"
type input "[EMAIL_ADDRESS][DOMAIN_NAME][PERSON_NAME]"
click at [444, 123] on input "[PERSON_NAME]" at bounding box center [441, 125] width 79 height 18
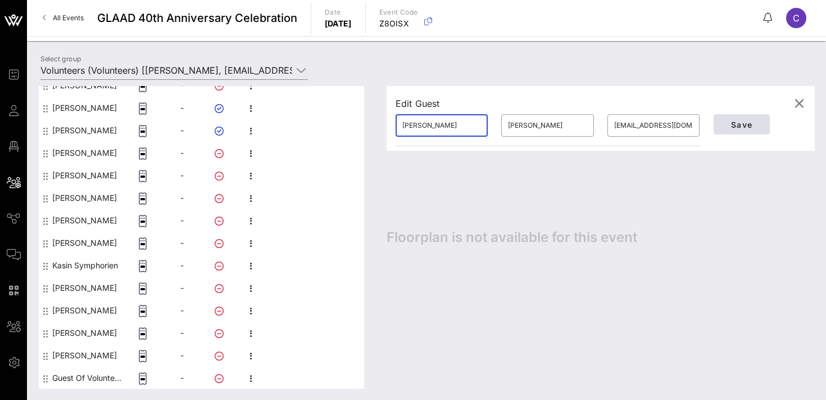
type input "[PERSON_NAME]"
click at [742, 125] on span "Save" at bounding box center [742, 125] width 38 height 10
